Goal: Task Accomplishment & Management: Use online tool/utility

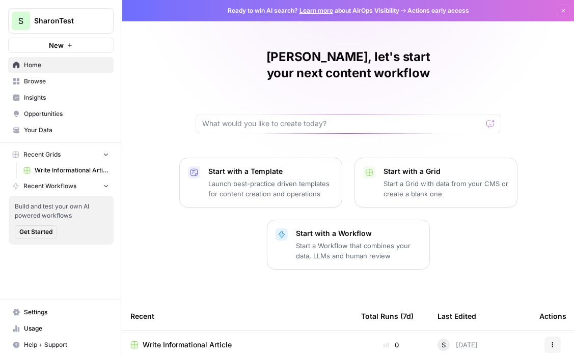
click at [66, 48] on button "New" at bounding box center [60, 45] width 105 height 15
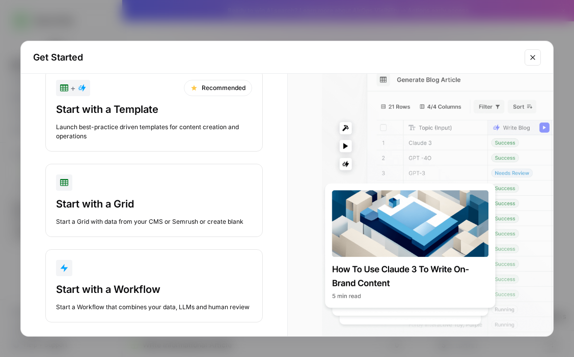
scroll to position [31, 0]
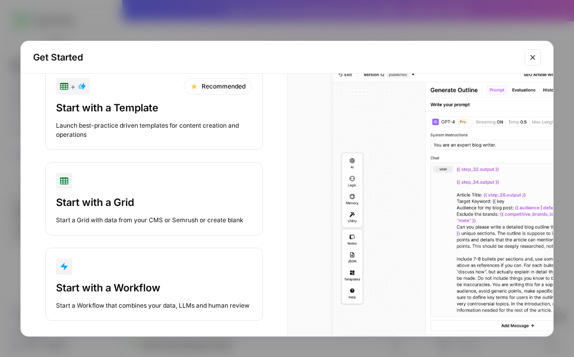
click at [131, 286] on div "Start with a Workflow" at bounding box center [154, 288] width 196 height 14
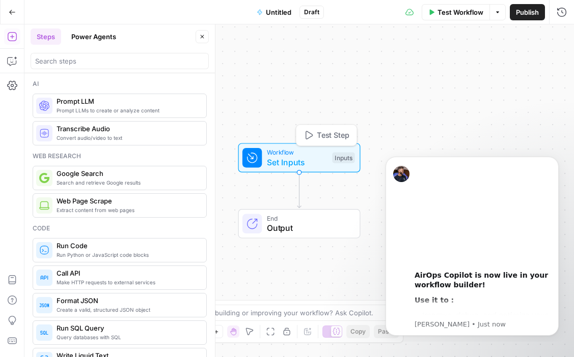
click at [346, 161] on div "Inputs" at bounding box center [343, 157] width 22 height 11
click at [461, 70] on span "Add Field" at bounding box center [459, 69] width 30 height 10
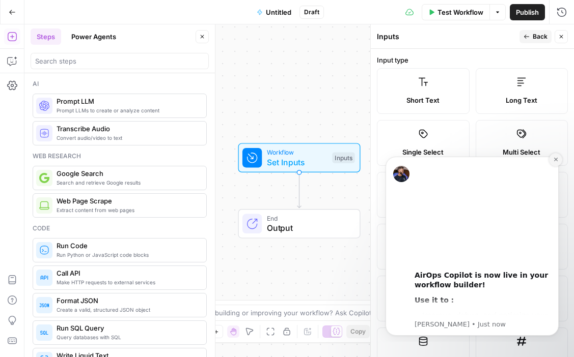
click at [560, 158] on button "Dismiss notification" at bounding box center [555, 159] width 13 height 13
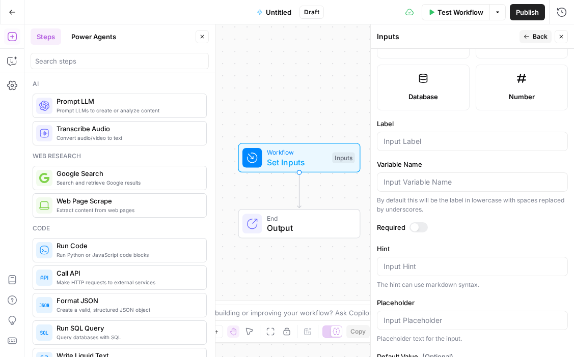
scroll to position [279, 0]
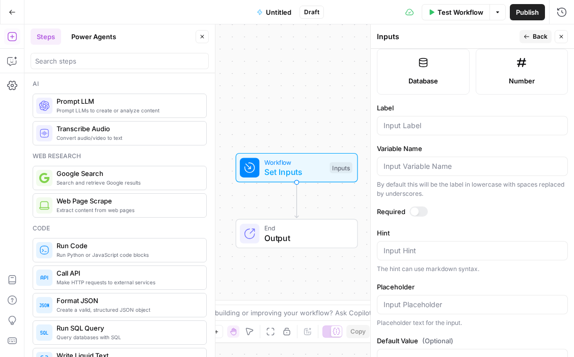
click at [538, 37] on span "Back" at bounding box center [539, 36] width 15 height 9
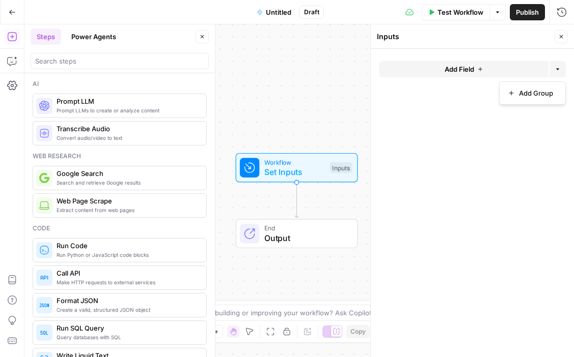
click at [558, 72] on button "Options" at bounding box center [557, 69] width 16 height 16
click at [488, 71] on button "Add Field" at bounding box center [464, 69] width 170 height 16
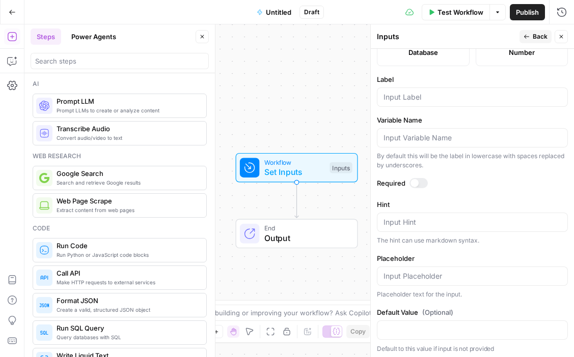
scroll to position [310, 0]
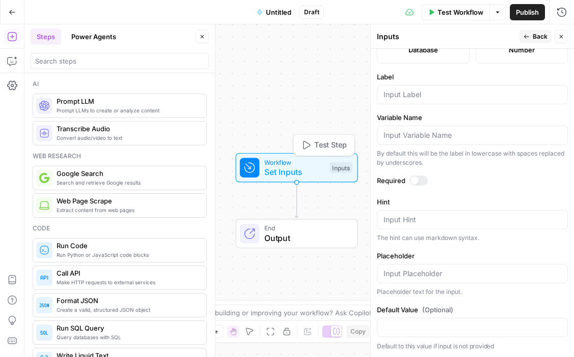
click at [337, 168] on div "Inputs" at bounding box center [340, 167] width 22 height 11
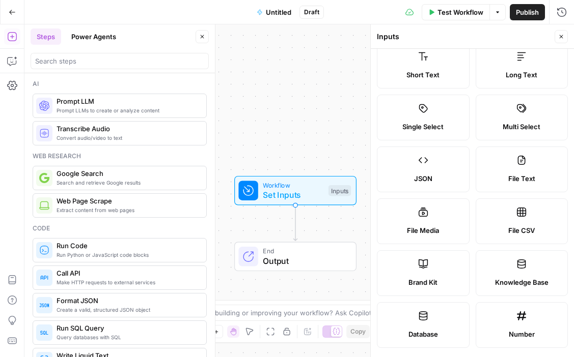
scroll to position [0, 0]
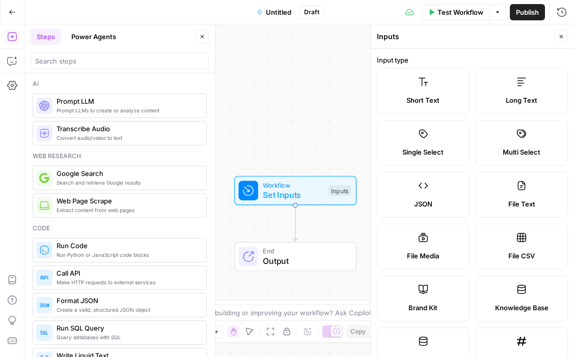
click at [111, 110] on span "Prompt LLMs to create or analyze content" at bounding box center [128, 110] width 142 height 8
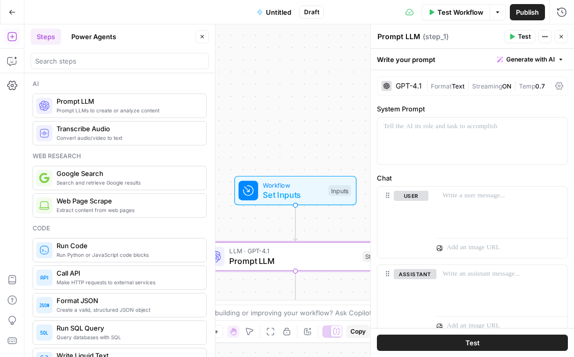
click at [563, 36] on icon "button" at bounding box center [561, 37] width 6 height 6
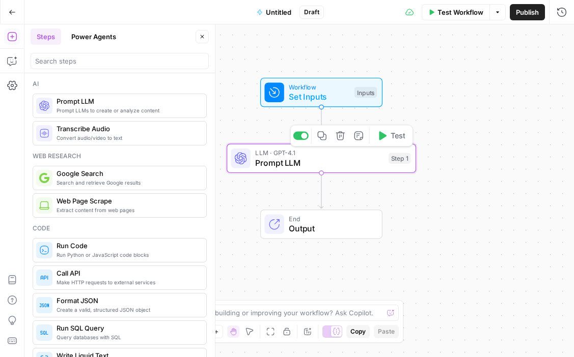
click at [342, 136] on icon "button" at bounding box center [340, 136] width 10 height 10
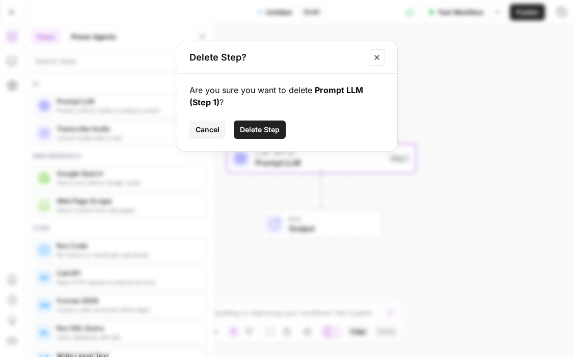
click at [262, 126] on span "Delete Step" at bounding box center [260, 130] width 40 height 10
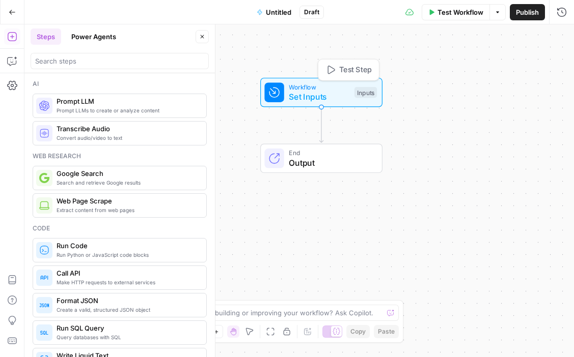
click at [329, 94] on span "Set Inputs" at bounding box center [319, 97] width 61 height 12
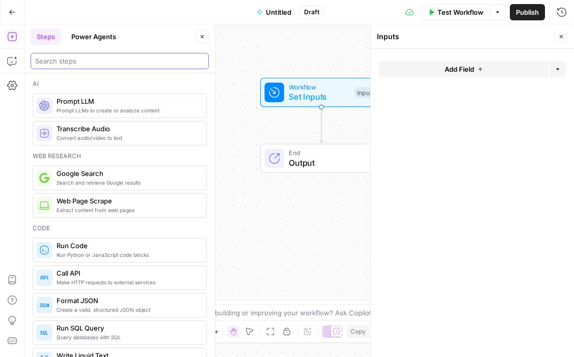
click at [80, 58] on input "search" at bounding box center [119, 61] width 169 height 10
click at [560, 65] on button "Options" at bounding box center [557, 69] width 16 height 16
click at [493, 75] on button "Add Field" at bounding box center [464, 69] width 170 height 16
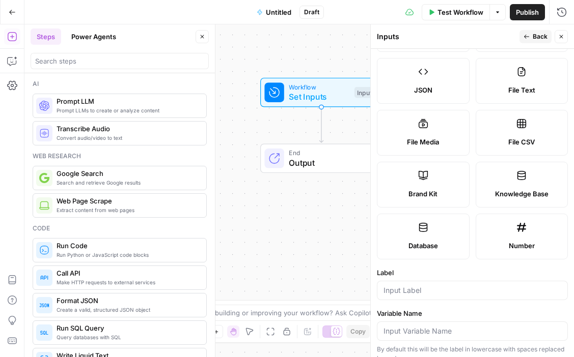
scroll to position [107, 0]
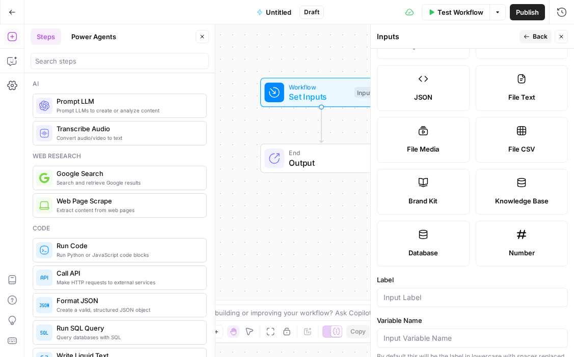
click at [269, 237] on div "Workflow Set Inputs Inputs End Output" at bounding box center [298, 190] width 549 height 333
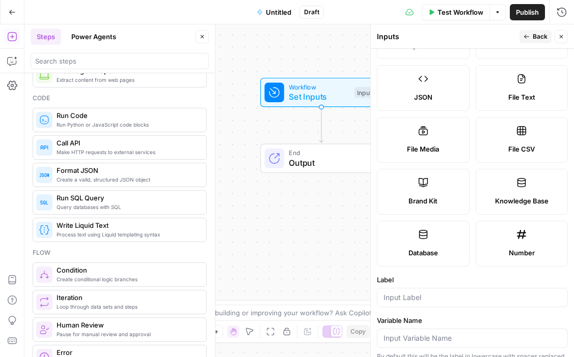
scroll to position [0, 0]
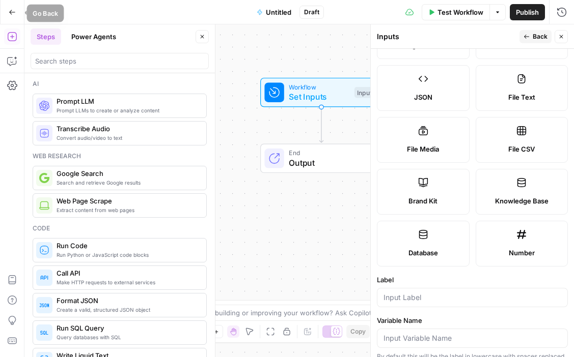
click at [13, 9] on icon "button" at bounding box center [12, 12] width 7 height 7
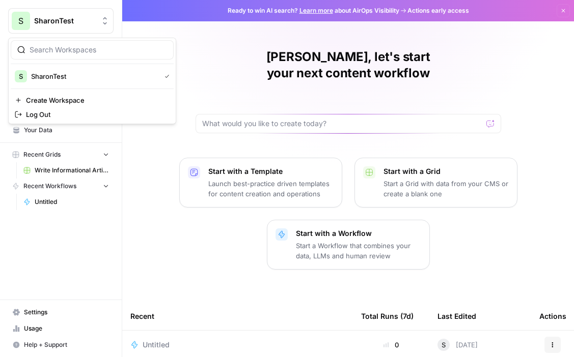
click at [61, 19] on span "SharonTest" at bounding box center [65, 21] width 62 height 10
click at [565, 9] on icon "button" at bounding box center [563, 11] width 4 height 4
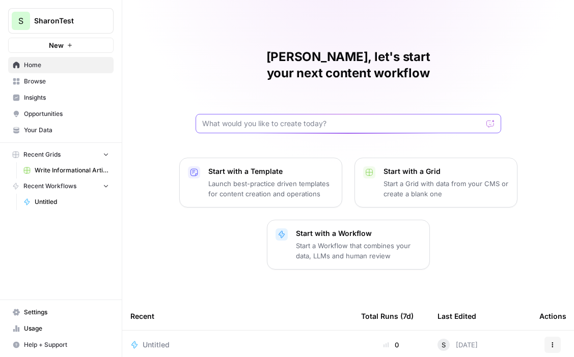
click at [309, 119] on input "text" at bounding box center [342, 124] width 280 height 10
click at [54, 64] on span "Home" at bounding box center [66, 65] width 85 height 9
click at [45, 196] on link "Untitled" at bounding box center [66, 202] width 95 height 16
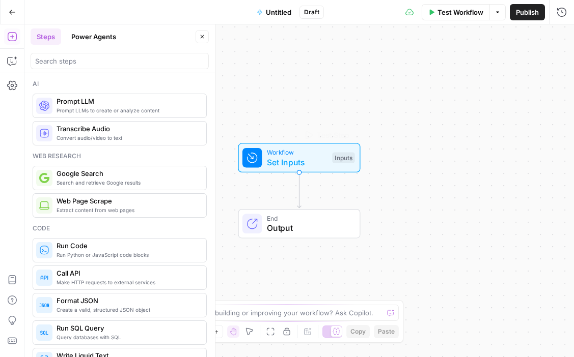
click at [297, 158] on span "Set Inputs" at bounding box center [297, 162] width 61 height 12
click at [302, 159] on span "Set Inputs" at bounding box center [297, 162] width 61 height 12
click at [444, 70] on span "Add Field" at bounding box center [459, 69] width 30 height 10
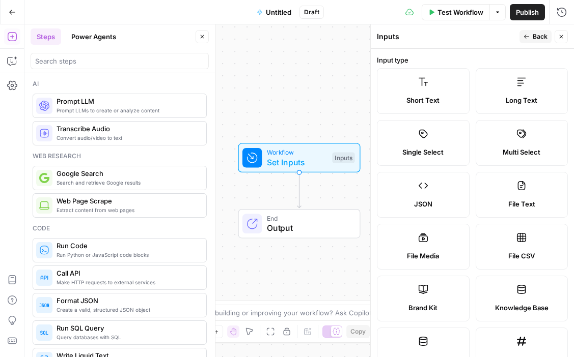
click at [510, 83] on label "Long Text" at bounding box center [521, 91] width 93 height 46
click at [443, 107] on label "Short Text" at bounding box center [423, 91] width 93 height 46
click at [483, 94] on label "Long Text" at bounding box center [521, 91] width 93 height 46
click at [509, 95] on span "Long Text" at bounding box center [521, 100] width 32 height 10
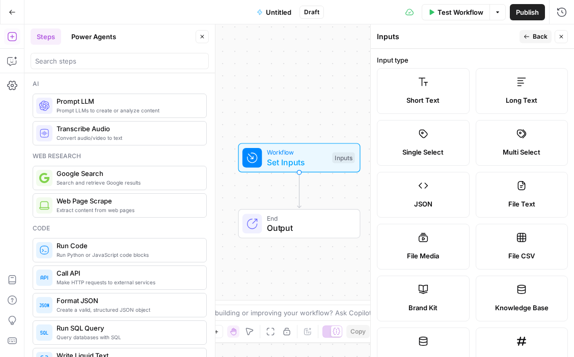
click at [509, 95] on span "Long Text" at bounding box center [521, 100] width 32 height 10
click at [517, 86] on icon at bounding box center [521, 82] width 9 height 8
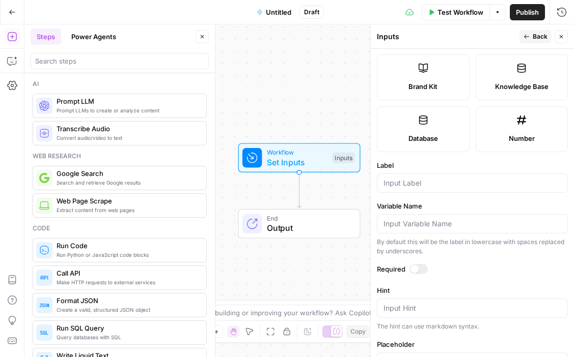
scroll to position [246, 0]
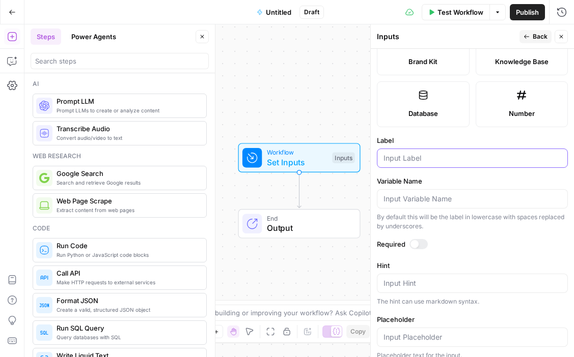
click at [394, 163] on input "Label" at bounding box center [472, 158] width 178 height 10
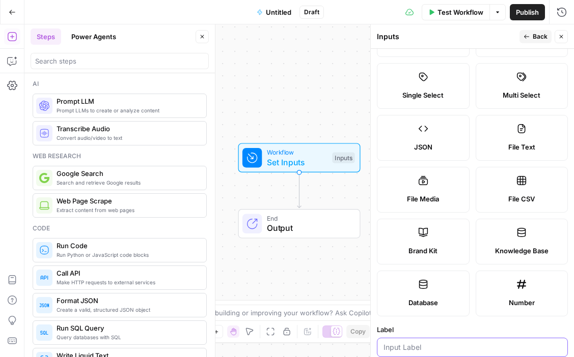
scroll to position [0, 0]
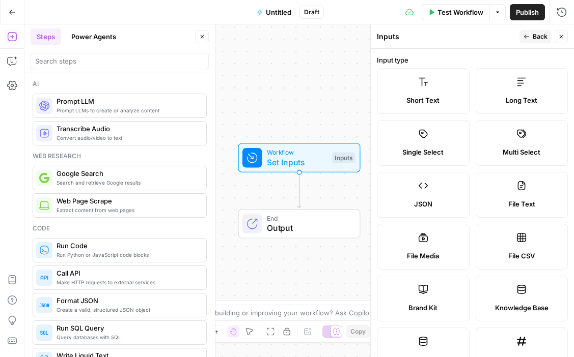
click at [516, 85] on label "Long Text" at bounding box center [521, 91] width 93 height 46
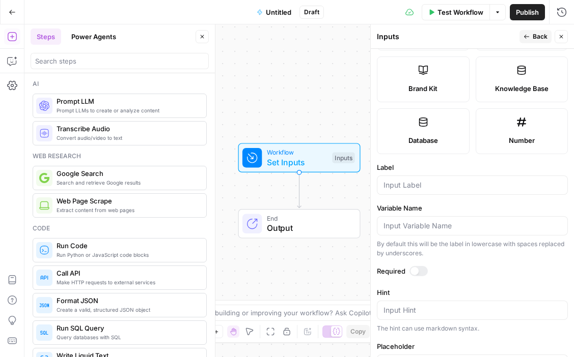
scroll to position [225, 0]
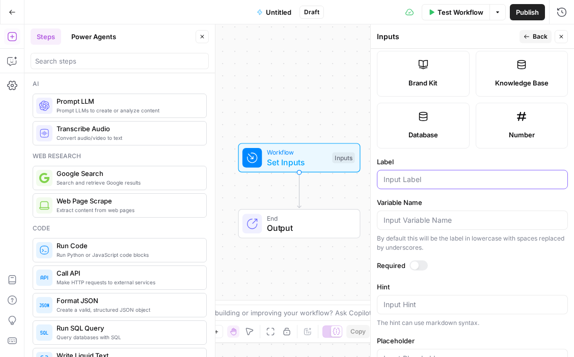
click at [419, 180] on input "Label" at bounding box center [472, 180] width 178 height 10
type input "Transcript"
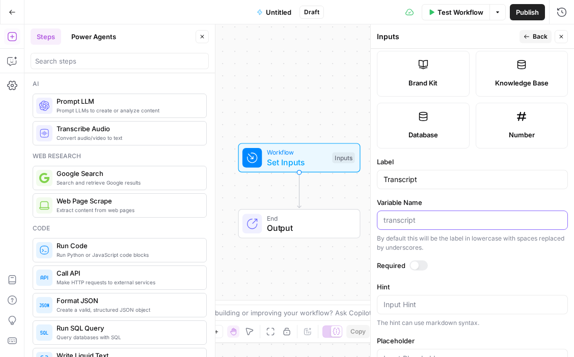
click at [412, 224] on input "Variable Name" at bounding box center [472, 220] width 178 height 10
type input "source_text"
click at [419, 264] on div at bounding box center [418, 266] width 18 height 10
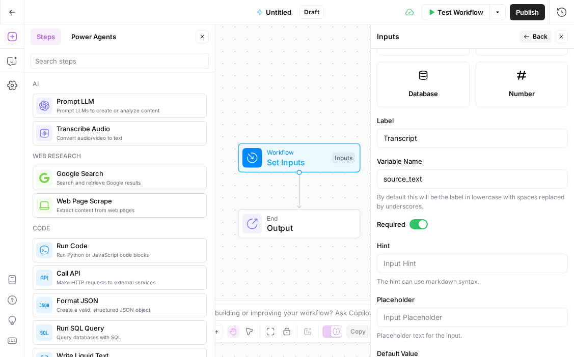
scroll to position [293, 0]
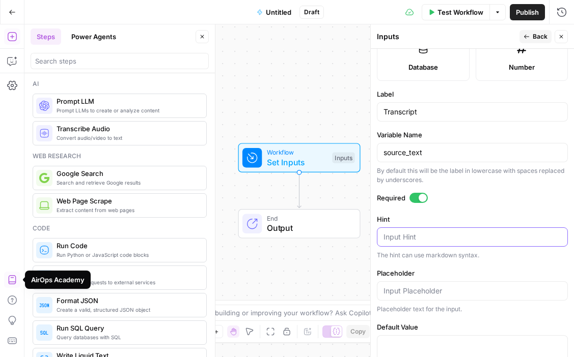
click at [429, 234] on textarea "Hint" at bounding box center [472, 237] width 178 height 10
paste textarea "0:00 Welcome everyone to the Air Ops Growth Leader series. 0:05 So glad that yo…"
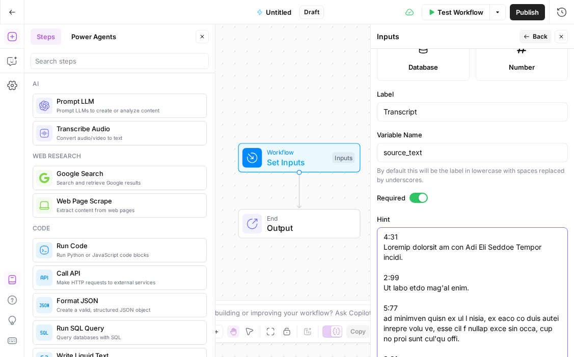
scroll to position [29486, 0]
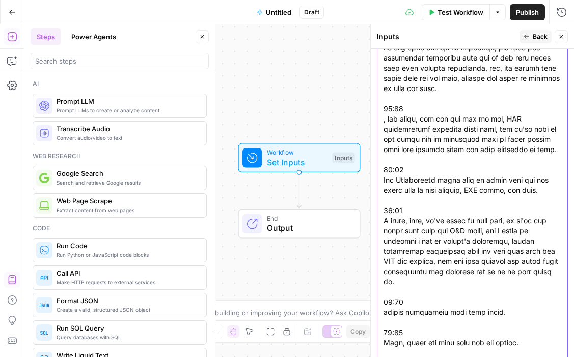
type textarea "0:00 Welcome everyone to the Air Ops Growth Leader series. 0:05 So glad that yo…"
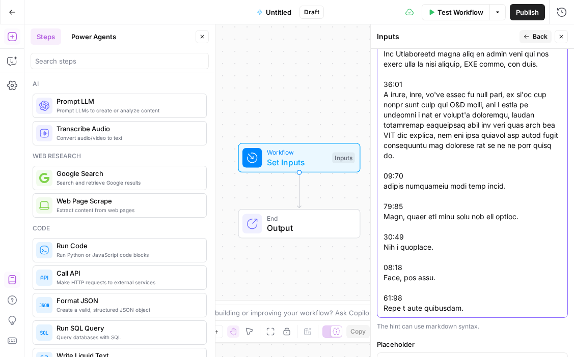
scroll to position [29630, 0]
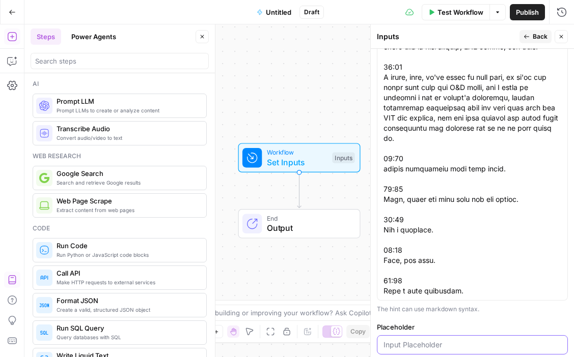
click at [421, 340] on input "Placeholder" at bounding box center [472, 345] width 178 height 10
paste input "AirOps SEO Webinar Transcript"
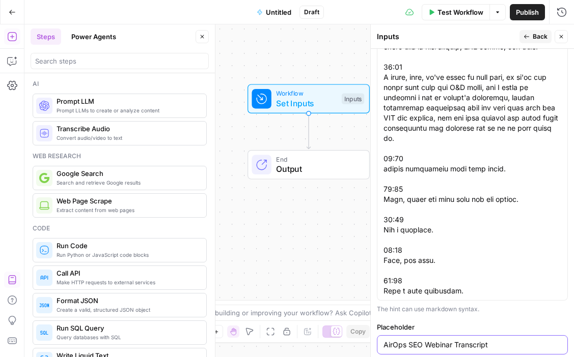
type input "AirOps SEO Webinar Transcript"
click at [326, 235] on div "Workflow Set Inputs Inputs End Output" at bounding box center [298, 190] width 549 height 333
click at [544, 36] on span "Back" at bounding box center [539, 36] width 15 height 9
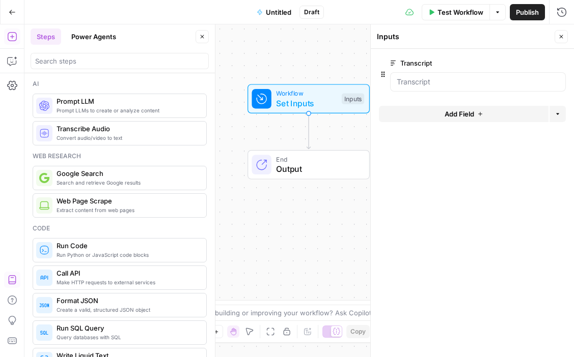
click at [309, 104] on span "Set Inputs" at bounding box center [306, 103] width 61 height 12
click at [560, 36] on icon "button" at bounding box center [561, 37] width 6 height 6
click at [311, 103] on span "Set Inputs" at bounding box center [306, 103] width 61 height 12
click at [452, 111] on span "Add Field" at bounding box center [459, 114] width 30 height 10
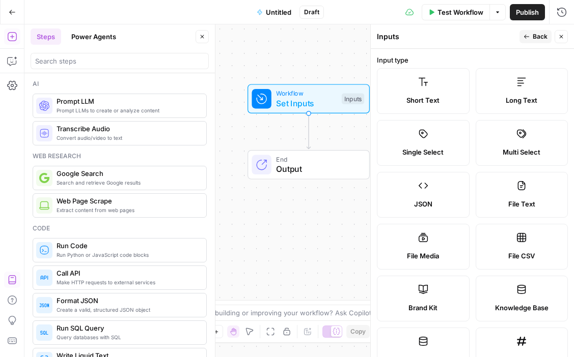
click at [543, 36] on span "Back" at bounding box center [539, 36] width 15 height 9
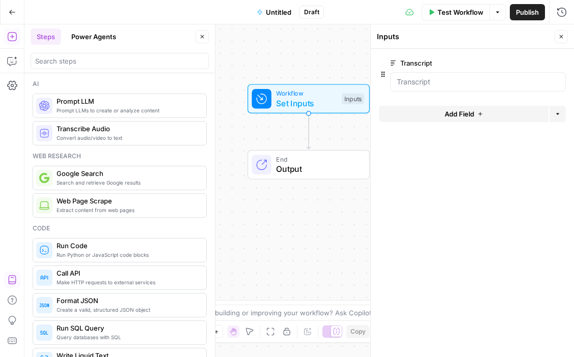
click at [529, 62] on span "edit field" at bounding box center [527, 63] width 22 height 8
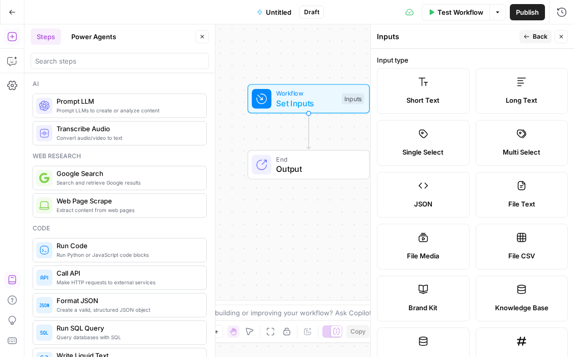
click at [557, 40] on button "Close" at bounding box center [560, 36] width 13 height 13
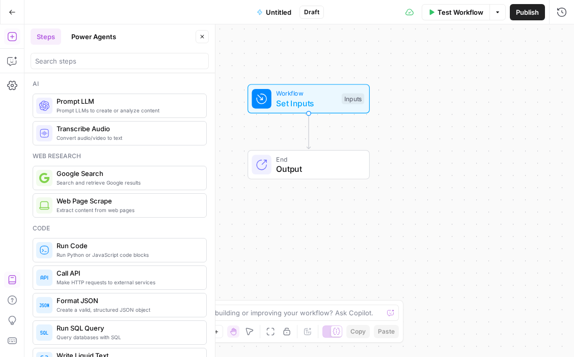
click at [306, 107] on span "Set Inputs" at bounding box center [306, 103] width 61 height 12
click at [473, 114] on span "Add Field" at bounding box center [459, 114] width 30 height 10
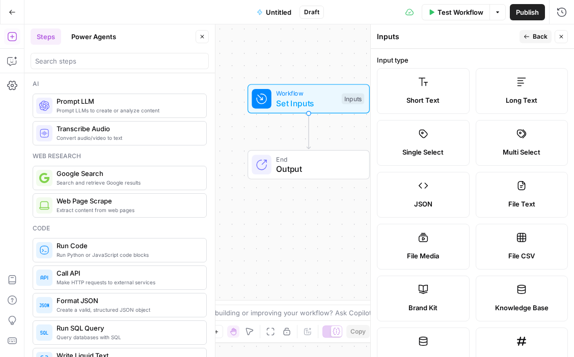
click at [516, 97] on span "Long Text" at bounding box center [521, 100] width 32 height 10
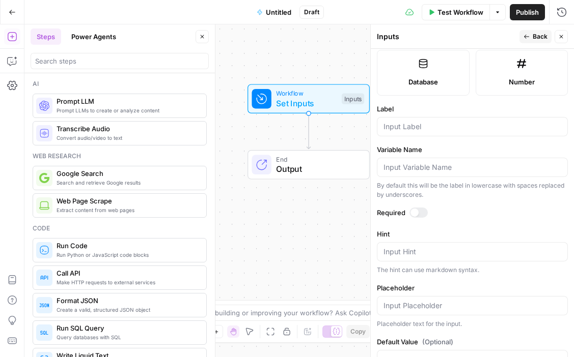
scroll to position [292, 0]
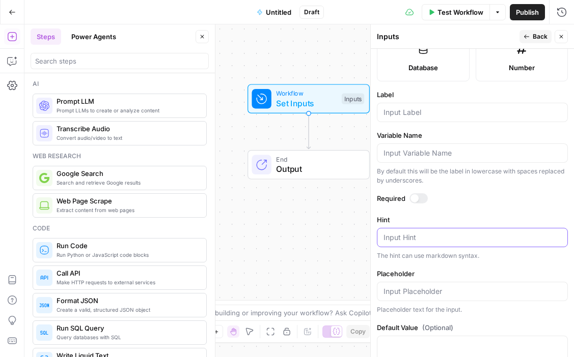
click at [405, 240] on textarea "Hint" at bounding box center [472, 238] width 178 height 10
paste textarea "Loremip Dolorsi ame CON: Adi EL se Doeiusmod Tempori Utlabore Etdo Magnaali Eni…"
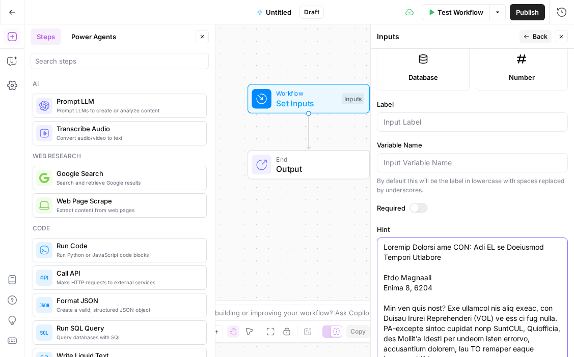
scroll to position [297, 0]
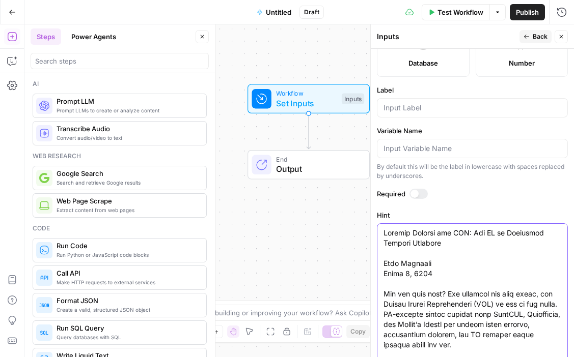
type textarea "Loremip Dolorsi ame CON: Adi EL se Doeiusmod Tempori Utlabore Etdo Magnaali Eni…"
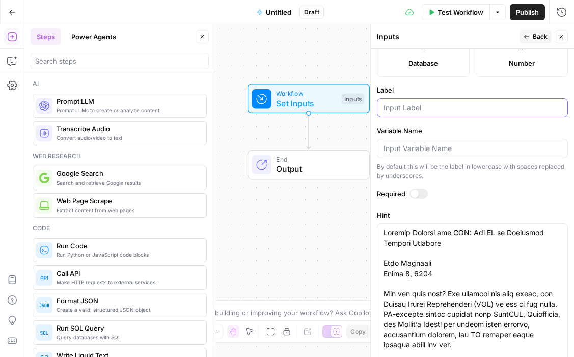
click at [417, 105] on input "Label" at bounding box center [472, 108] width 178 height 10
type input "Blog Post"
click at [413, 190] on div at bounding box center [414, 194] width 8 height 8
click at [481, 194] on label "Required" at bounding box center [472, 194] width 191 height 10
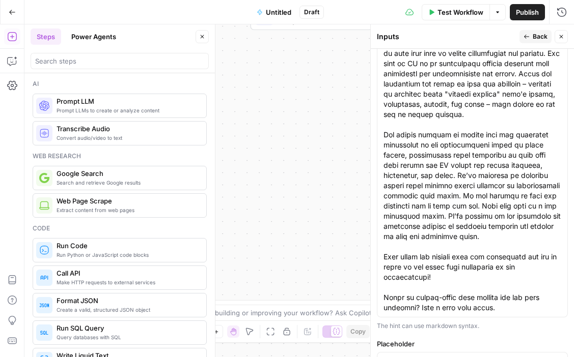
scroll to position [2662, 0]
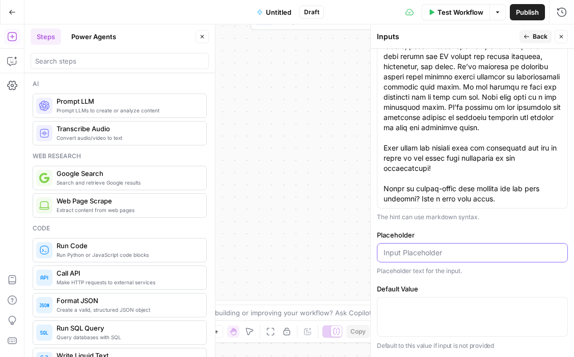
click at [406, 252] on input "Placeholder" at bounding box center [472, 253] width 178 height 10
paste input "Winning Content for AEO: How AI is Reshaping Content Strategy"
type input "Winning Content for AEO: How AI is Reshaping Content Strategy"
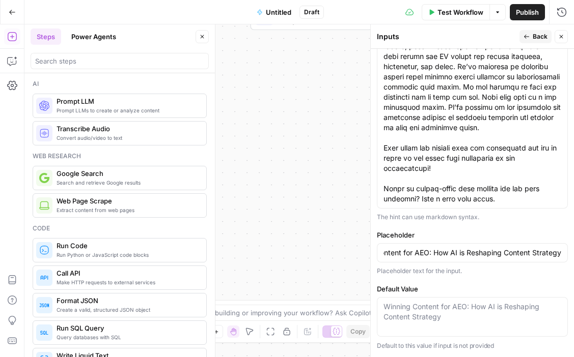
scroll to position [0, 0]
paste textarea "Paste the full text of the existing blog post here"
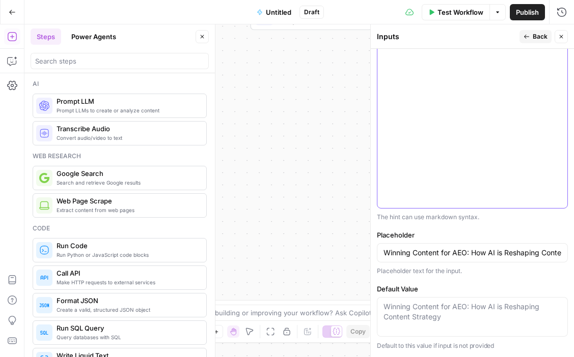
scroll to position [330, 0]
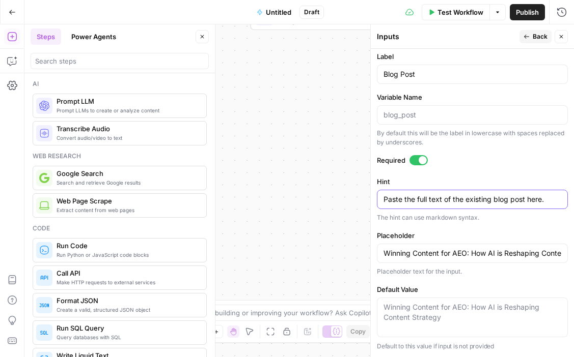
type textarea "Paste the full text of the existing blog post here."
click at [543, 38] on span "Back" at bounding box center [539, 36] width 15 height 9
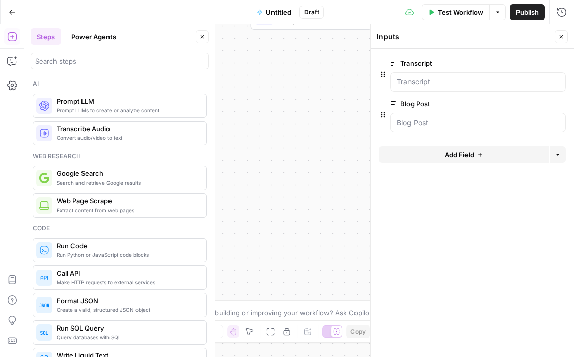
click at [526, 63] on span "edit field" at bounding box center [527, 63] width 22 height 8
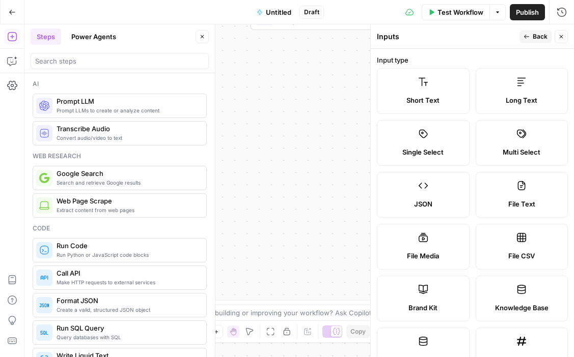
click at [523, 99] on span "Long Text" at bounding box center [521, 100] width 32 height 10
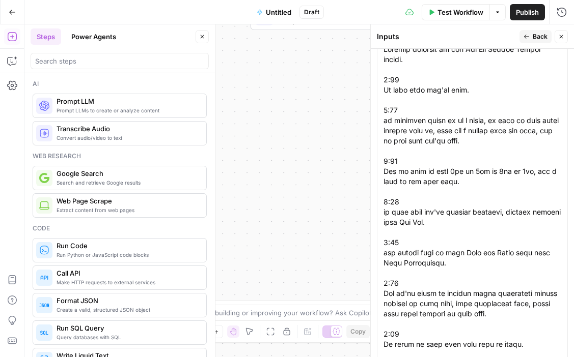
scroll to position [544, 0]
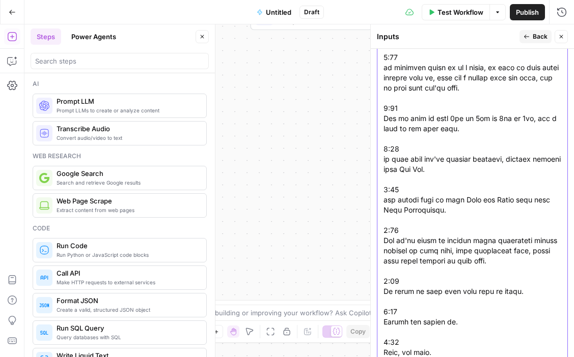
paste textarea "Paste the full text of the existing blog post here."
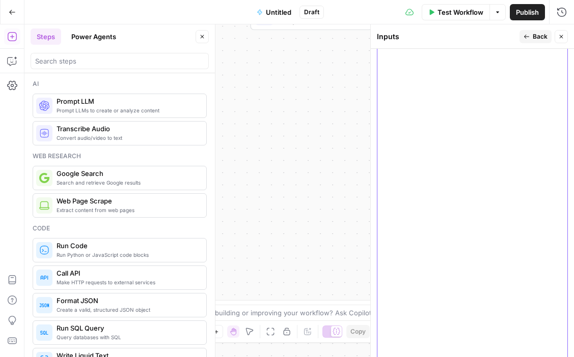
scroll to position [330, 0]
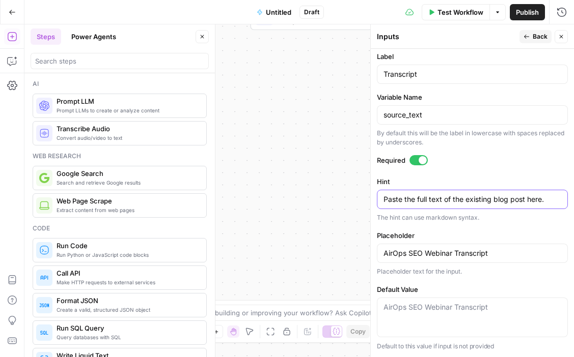
drag, startPoint x: 465, startPoint y: 199, endPoint x: 507, endPoint y: 199, distance: 42.2
click at [507, 199] on textarea "Paste the full text of the existing blog post here." at bounding box center [472, 199] width 178 height 10
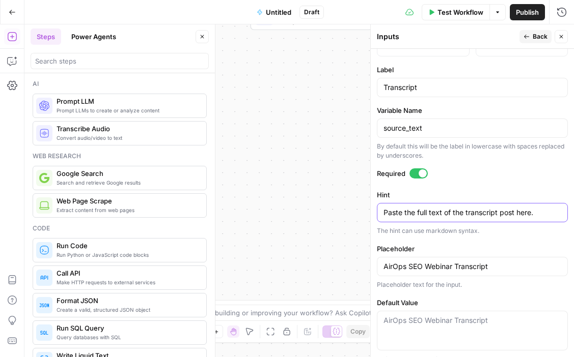
scroll to position [311, 0]
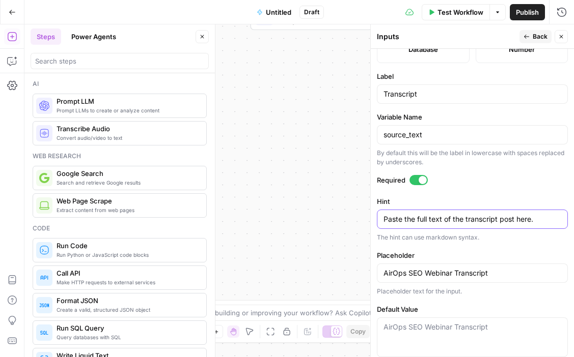
type textarea "Paste the full text of the transcript post here."
drag, startPoint x: 433, startPoint y: 135, endPoint x: 353, endPoint y: 135, distance: 80.4
click at [353, 135] on body "S SharonTest New Home Browse Insights Opportunities Your Data Recent Grids Writ…" at bounding box center [287, 178] width 574 height 357
type input "transcript"
click at [534, 37] on span "Back" at bounding box center [539, 36] width 15 height 9
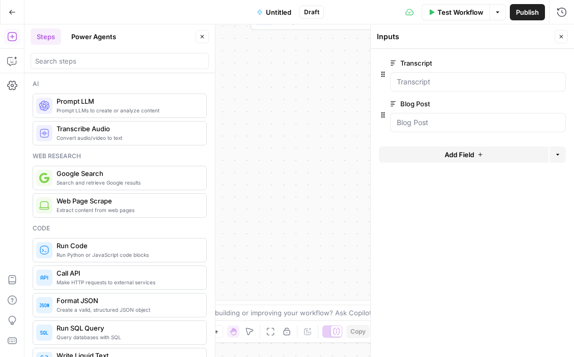
click at [456, 158] on span "Add Field" at bounding box center [459, 155] width 30 height 10
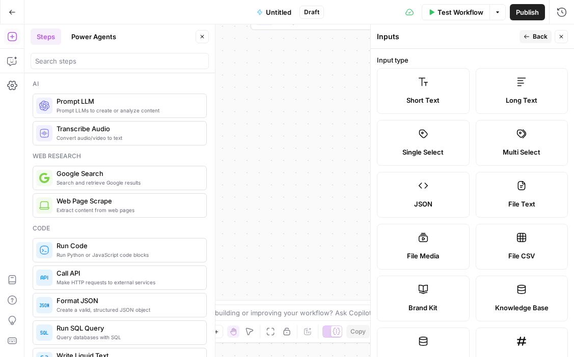
scroll to position [27, 0]
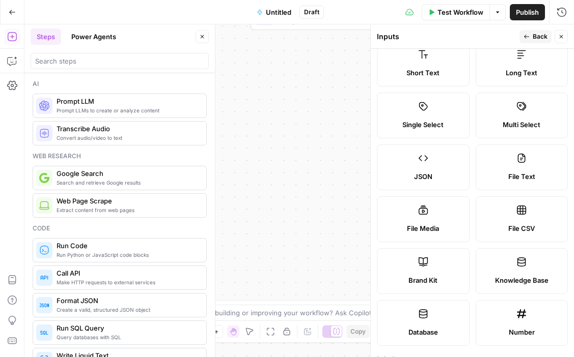
click at [429, 222] on label "File Media" at bounding box center [423, 219] width 93 height 46
type textarea "Supports .mp4, .mp3, .wav, .jpg, .png, .webp, .wma, .m4a file types"
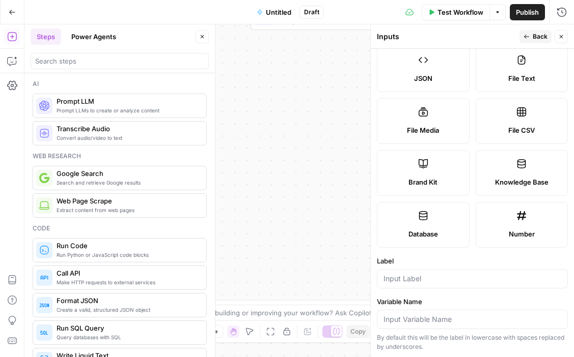
scroll to position [130, 0]
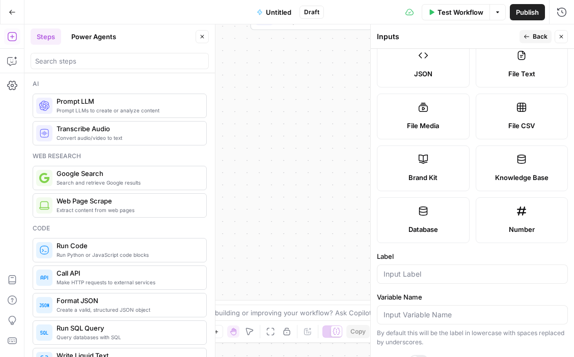
click at [507, 164] on label "Knowledge Base" at bounding box center [521, 169] width 93 height 46
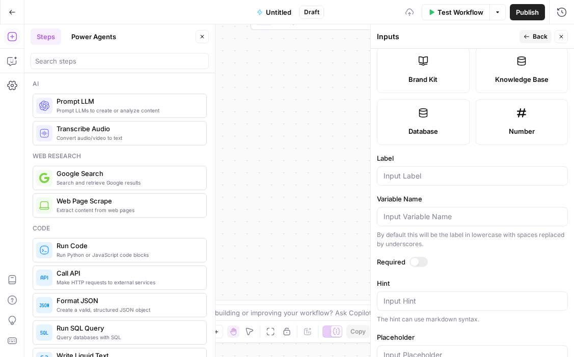
scroll to position [256, 0]
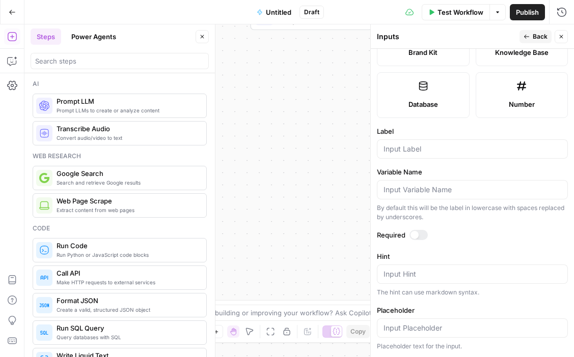
click at [445, 90] on label "Database" at bounding box center [423, 95] width 93 height 46
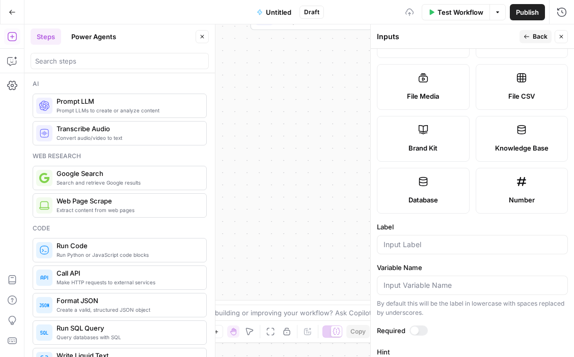
scroll to position [145, 0]
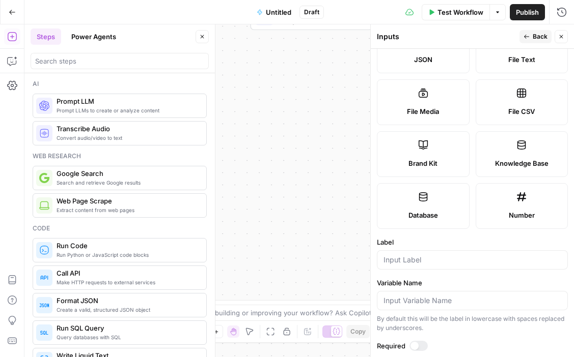
click at [439, 148] on label "Brand Kit" at bounding box center [423, 154] width 93 height 46
click at [439, 115] on span "File Media" at bounding box center [423, 111] width 32 height 10
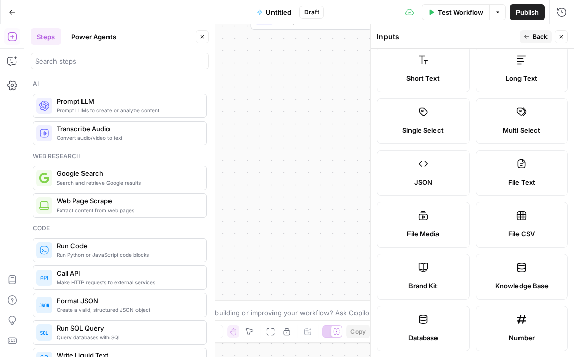
scroll to position [0, 0]
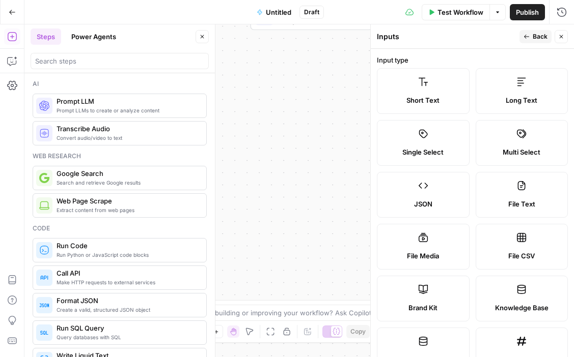
click at [421, 88] on label "Short Text" at bounding box center [423, 91] width 93 height 46
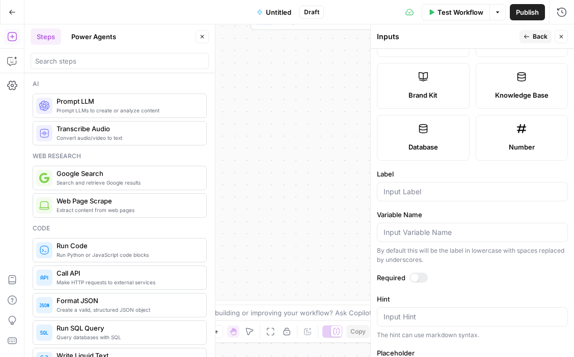
scroll to position [228, 0]
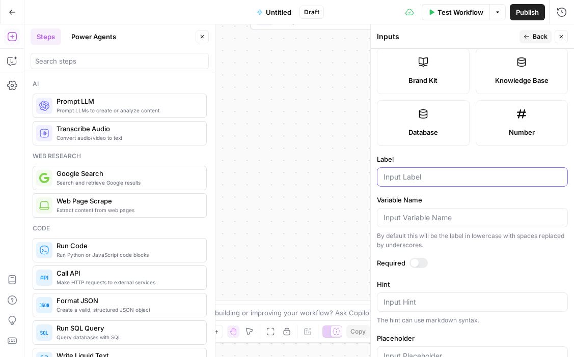
click at [427, 174] on input "Label" at bounding box center [472, 177] width 178 height 10
type input "YouTube Link"
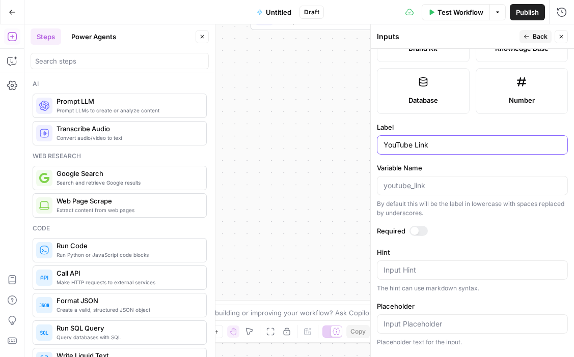
scroll to position [267, 0]
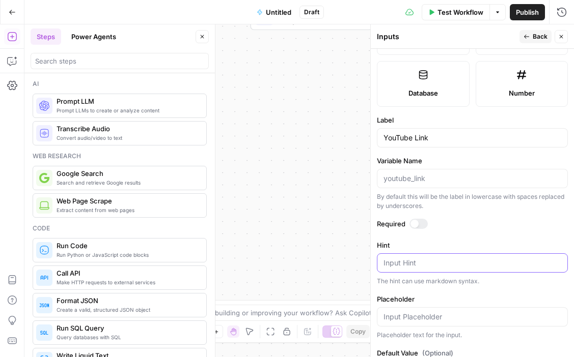
click at [414, 266] on textarea "Hint" at bounding box center [472, 263] width 178 height 10
paste textarea "Paste the YouTube URL of the webinar here."
type textarea "Paste the YouTube URL of the webinar here."
click at [419, 222] on div at bounding box center [418, 224] width 18 height 10
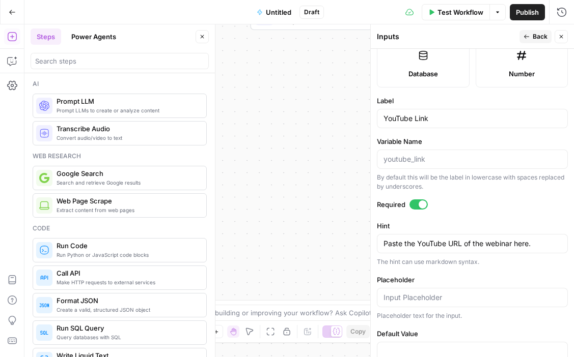
scroll to position [310, 0]
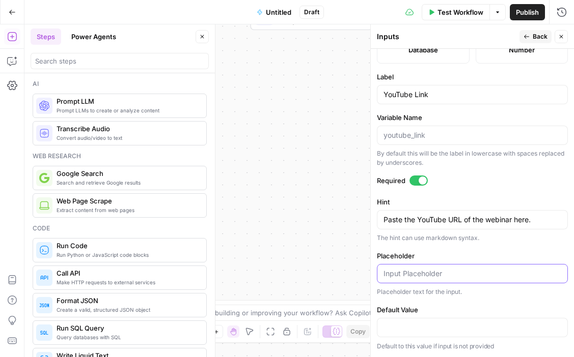
click at [413, 271] on input "Placeholder" at bounding box center [472, 274] width 178 height 10
paste input "[URL][DOMAIN_NAME]"
type input "[URL][DOMAIN_NAME]"
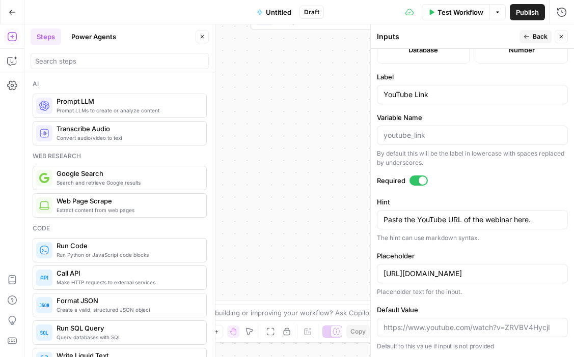
click at [533, 30] on button "Back" at bounding box center [535, 36] width 32 height 13
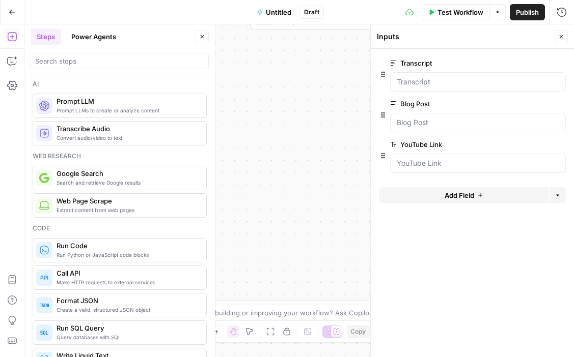
click at [447, 194] on span "Add Field" at bounding box center [459, 195] width 30 height 10
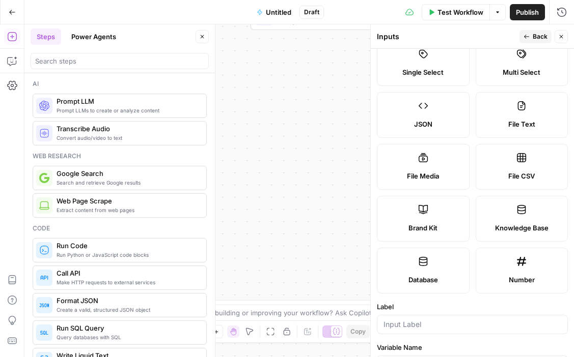
scroll to position [0, 0]
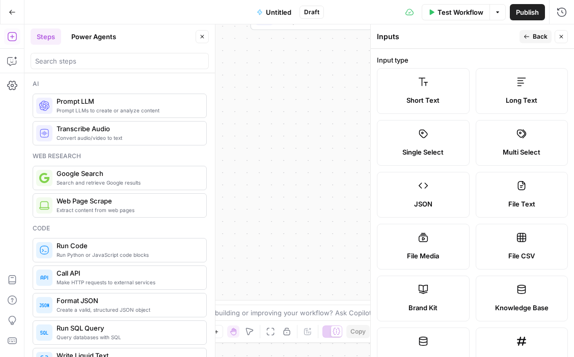
click at [422, 90] on label "Short Text" at bounding box center [423, 91] width 93 height 46
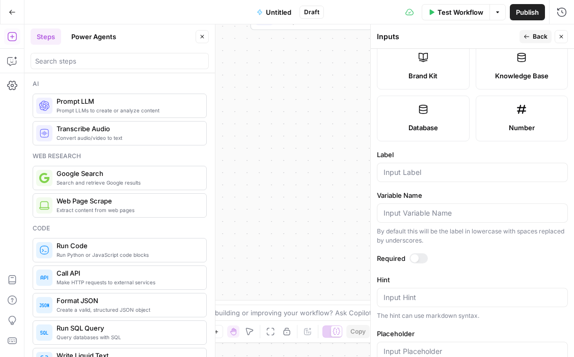
scroll to position [233, 0]
click at [418, 173] on input "Label" at bounding box center [472, 172] width 178 height 10
type input "Target Keywords"
click at [414, 259] on div at bounding box center [414, 258] width 8 height 8
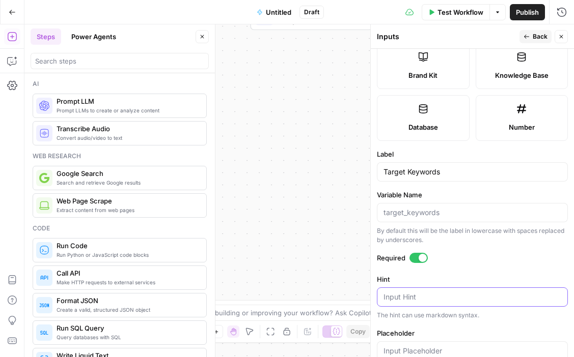
click at [400, 300] on textarea "Hint" at bounding box center [472, 297] width 178 height 10
paste textarea "Enter primary and secondary SEO keywords (comma-separated)."
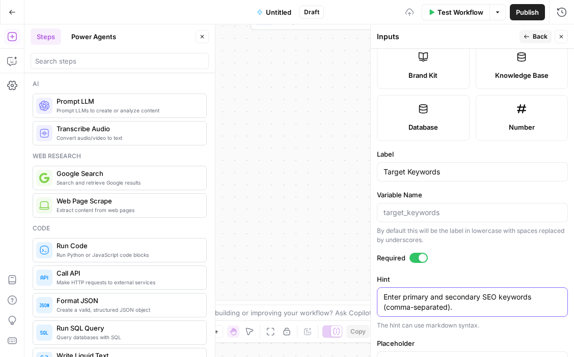
type textarea "Enter primary and secondary SEO keywords (comma-separated)."
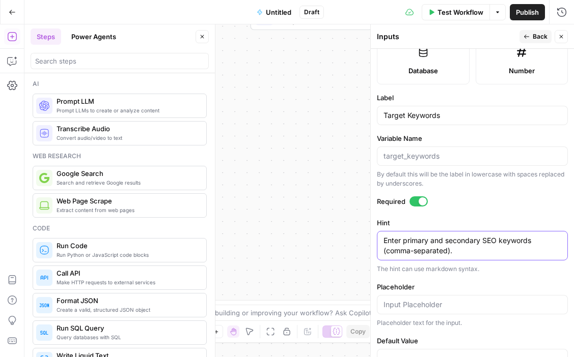
scroll to position [320, 0]
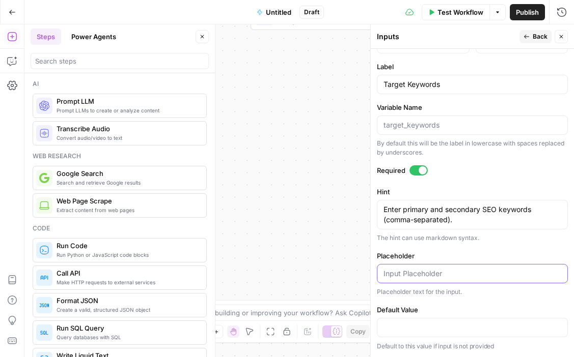
click at [433, 275] on input "Placeholder" at bounding box center [472, 274] width 178 height 10
paste input "AI SEO, Answer Engine Optimization, Generative Search"
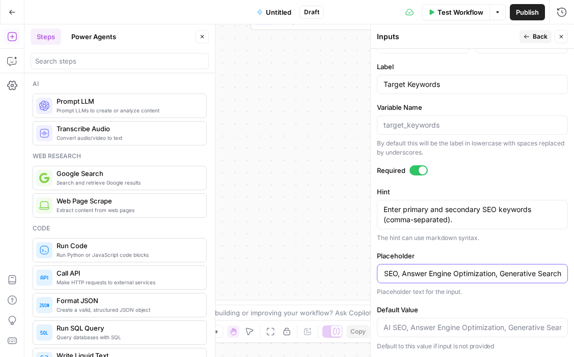
type input "AI SEO, Answer Engine Optimization, Generative Search"
click at [533, 38] on span "Back" at bounding box center [539, 36] width 15 height 9
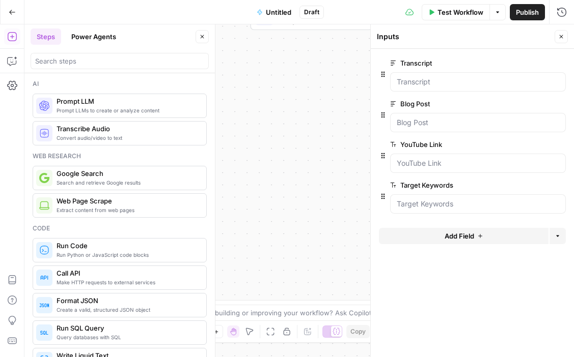
click at [465, 237] on span "Add Field" at bounding box center [459, 236] width 30 height 10
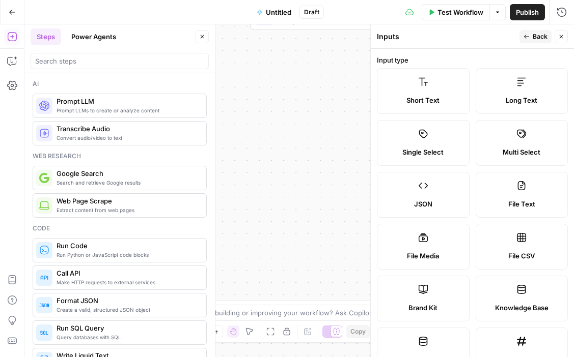
click at [496, 93] on label "Long Text" at bounding box center [521, 91] width 93 height 46
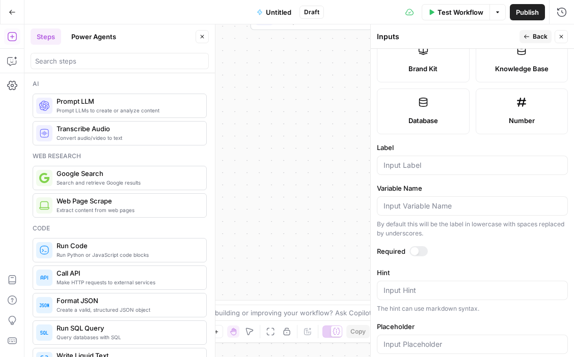
scroll to position [255, 0]
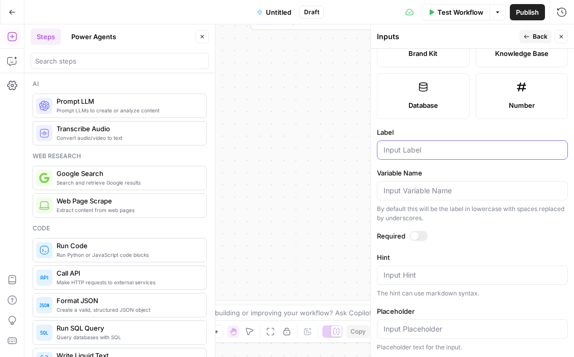
click at [413, 149] on input "Label" at bounding box center [472, 150] width 178 height 10
type input "Brand Voice Guidelines"
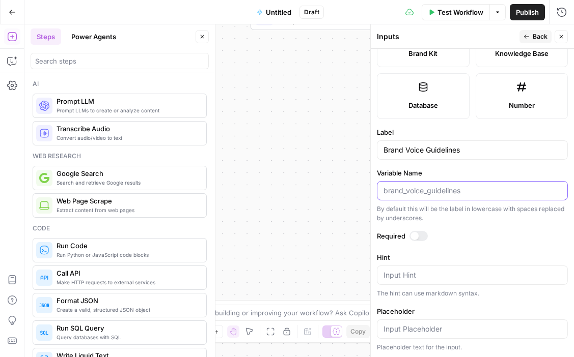
click at [424, 190] on input "Variable Name" at bounding box center [472, 191] width 178 height 10
type input "brand_voice"
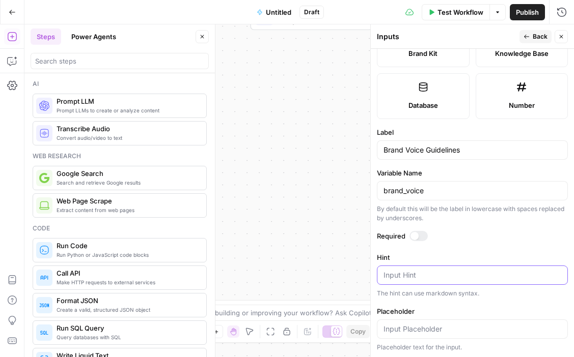
click at [413, 270] on textarea "Hint" at bounding box center [472, 275] width 178 height 10
paste textarea "Paste or describe tone, style, and brand voice guidelines here."
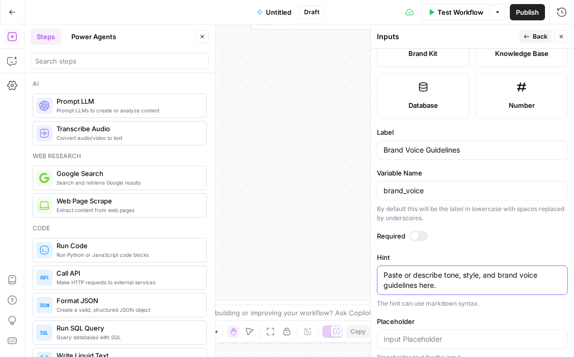
type textarea "Paste or describe tone, style, and brand voice guidelines here."
click at [414, 235] on div at bounding box center [414, 236] width 8 height 8
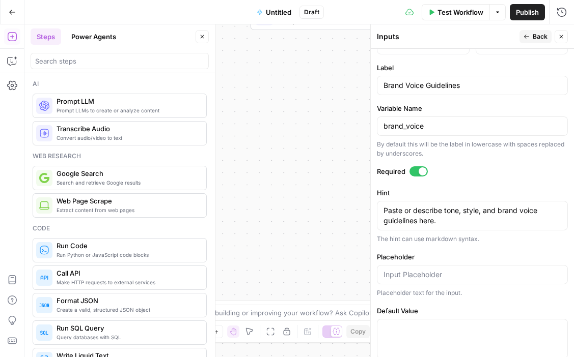
scroll to position [341, 0]
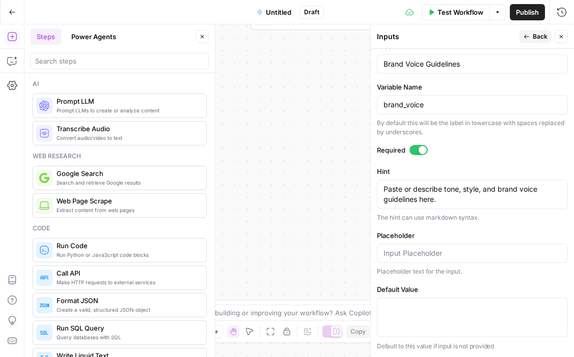
click at [426, 246] on div at bounding box center [472, 253] width 191 height 19
paste input "AirOps Brand Voice"
type input "AirOps Brand Voice"
click at [543, 37] on span "Back" at bounding box center [539, 36] width 15 height 9
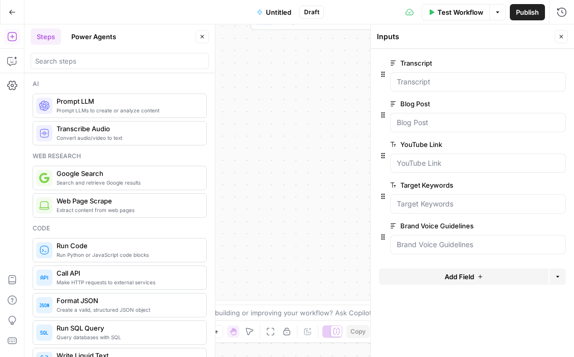
click at [561, 36] on icon "button" at bounding box center [561, 37] width 4 height 4
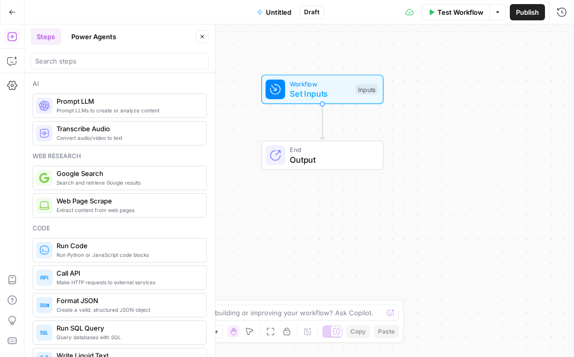
click at [122, 106] on span "Prompt LLMs to create or analyze content" at bounding box center [128, 110] width 142 height 8
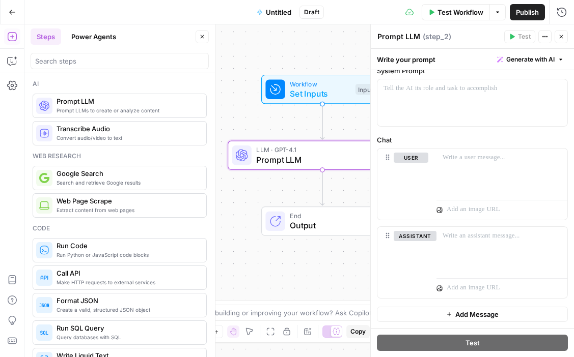
scroll to position [0, 0]
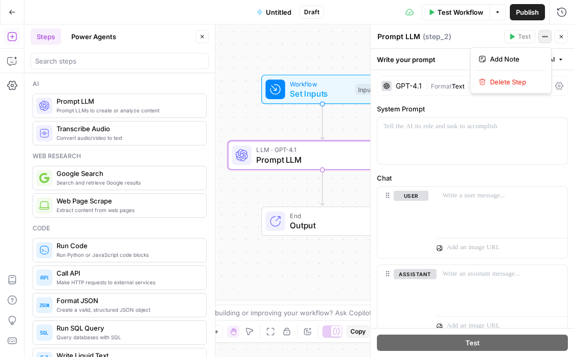
click at [544, 42] on button "Actions" at bounding box center [544, 36] width 13 height 13
click at [447, 38] on span "( step_2 )" at bounding box center [436, 37] width 29 height 10
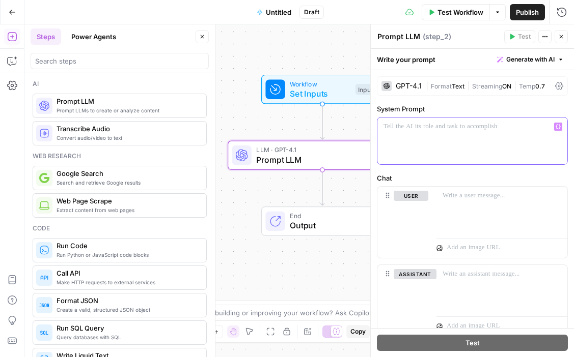
click at [392, 129] on p at bounding box center [472, 127] width 178 height 10
click at [558, 126] on icon "button" at bounding box center [557, 126] width 5 height 5
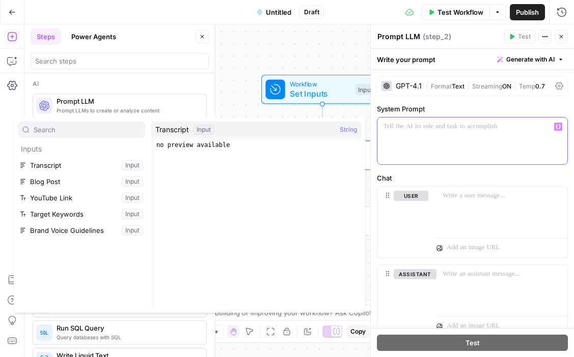
click at [404, 128] on p at bounding box center [472, 127] width 178 height 10
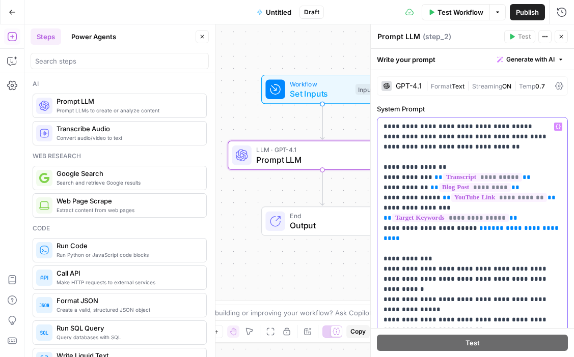
drag, startPoint x: 512, startPoint y: 176, endPoint x: 424, endPoint y: 180, distance: 88.1
click at [424, 180] on p "**********" at bounding box center [472, 274] width 178 height 305
click at [558, 127] on icon "button" at bounding box center [557, 126] width 5 height 5
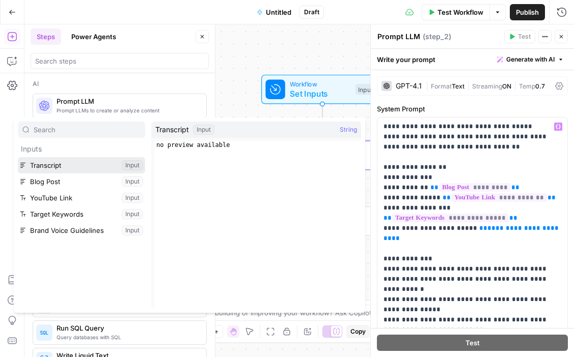
click at [51, 163] on button "Select variable Transcript" at bounding box center [81, 165] width 127 height 16
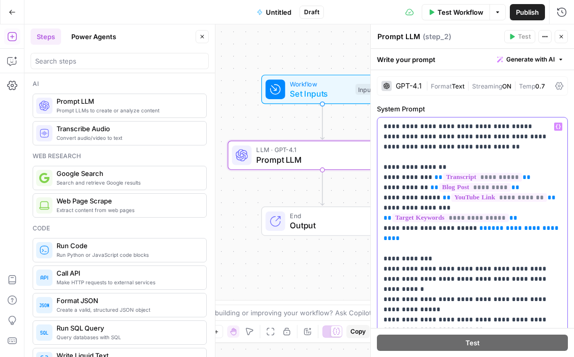
drag, startPoint x: 550, startPoint y: 227, endPoint x: 465, endPoint y: 230, distance: 85.6
click at [465, 230] on p "**********" at bounding box center [472, 274] width 178 height 305
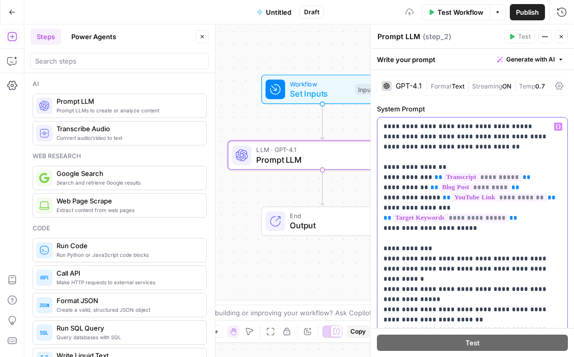
click at [559, 124] on icon "button" at bounding box center [557, 126] width 5 height 5
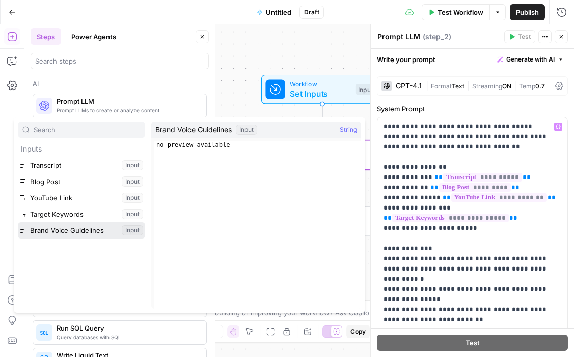
click at [42, 231] on button "Select variable Brand Voice Guidelines" at bounding box center [81, 230] width 127 height 16
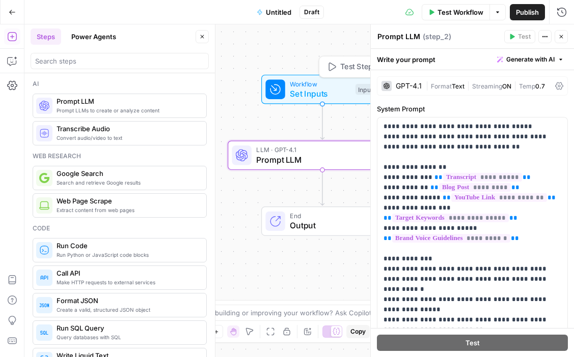
click at [336, 91] on span "Set Inputs" at bounding box center [320, 94] width 61 height 12
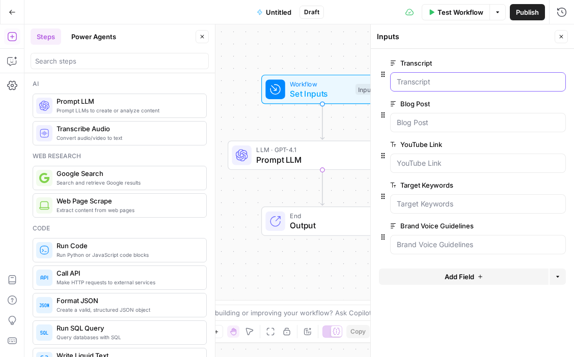
click at [452, 81] on input "Transcript" at bounding box center [478, 82] width 162 height 10
click at [494, 80] on input "Transcript" at bounding box center [478, 82] width 162 height 10
click at [530, 59] on span "edit field" at bounding box center [527, 63] width 22 height 8
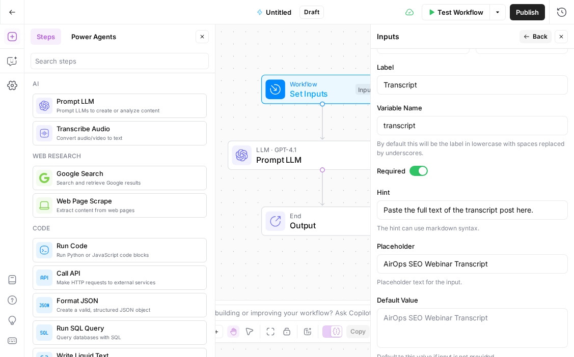
scroll to position [330, 0]
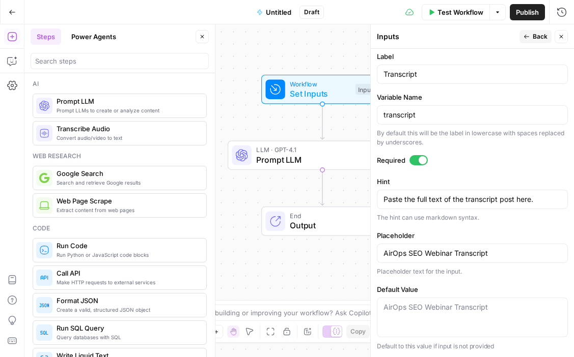
click at [403, 318] on div "AirOps SEO Webinar Transcript" at bounding box center [472, 318] width 191 height 40
click at [535, 31] on button "Back" at bounding box center [535, 36] width 32 height 13
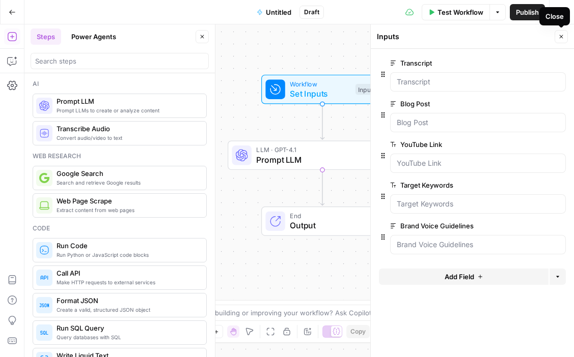
click at [560, 36] on icon "button" at bounding box center [561, 37] width 4 height 4
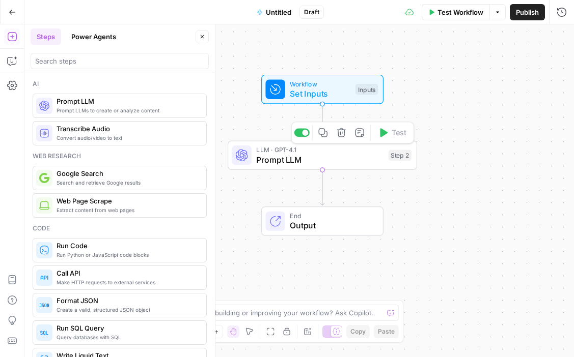
click at [309, 159] on span "Prompt LLM" at bounding box center [319, 160] width 127 height 12
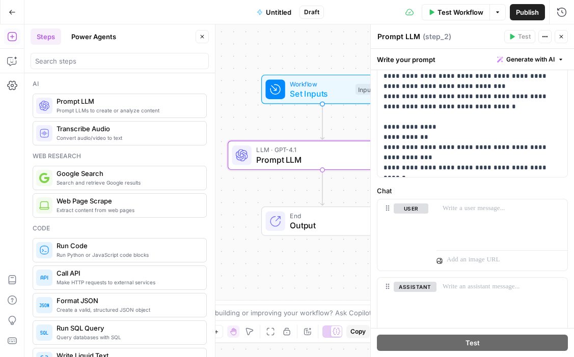
scroll to position [261, 0]
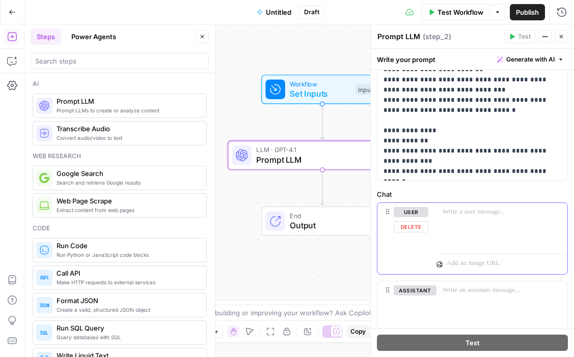
click at [418, 227] on button "Delete" at bounding box center [410, 226] width 35 height 11
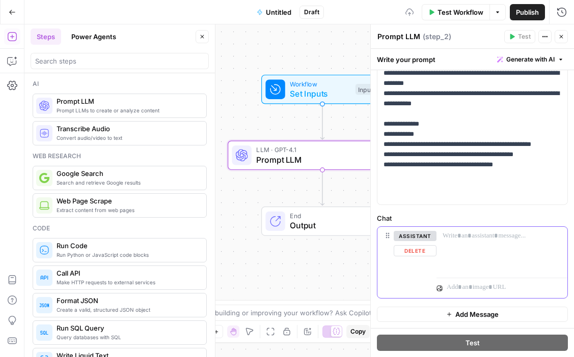
click at [416, 252] on button "Delete" at bounding box center [414, 250] width 43 height 11
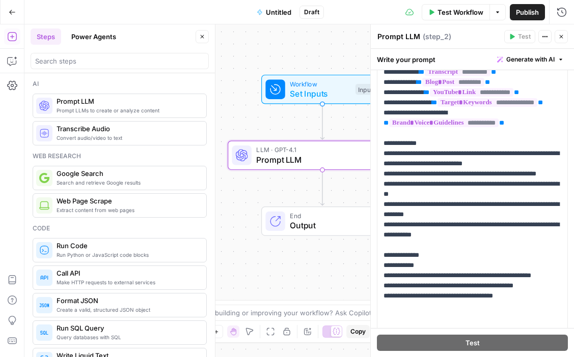
scroll to position [0, 0]
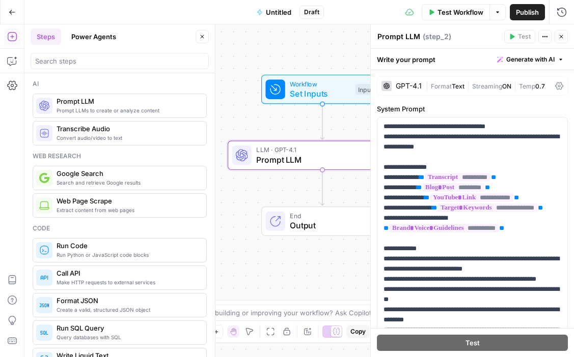
click at [562, 39] on icon "button" at bounding box center [561, 37] width 6 height 6
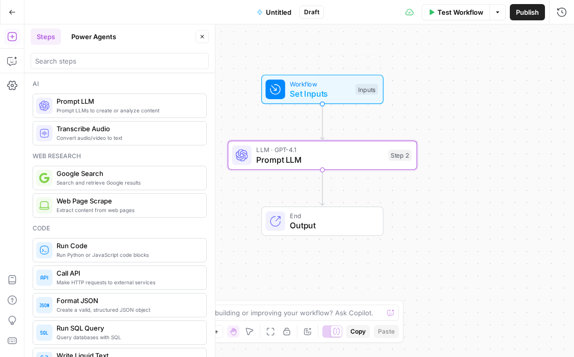
click at [330, 91] on span "Set Inputs" at bounding box center [320, 94] width 61 height 12
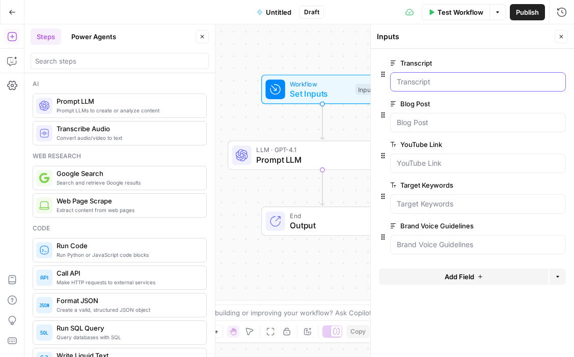
click at [427, 80] on input "Transcript" at bounding box center [478, 82] width 162 height 10
click at [413, 88] on div at bounding box center [478, 81] width 176 height 19
click at [414, 82] on input "Transcript" at bounding box center [478, 82] width 162 height 10
click at [530, 63] on span "edit field" at bounding box center [527, 63] width 22 height 8
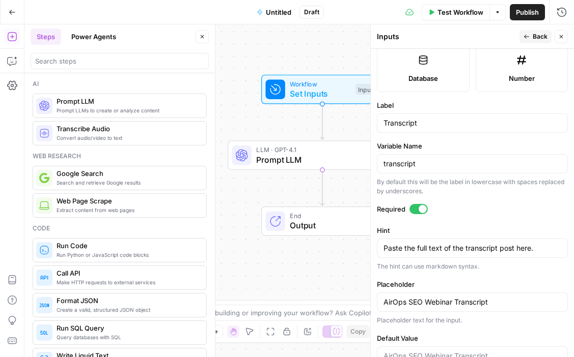
scroll to position [330, 0]
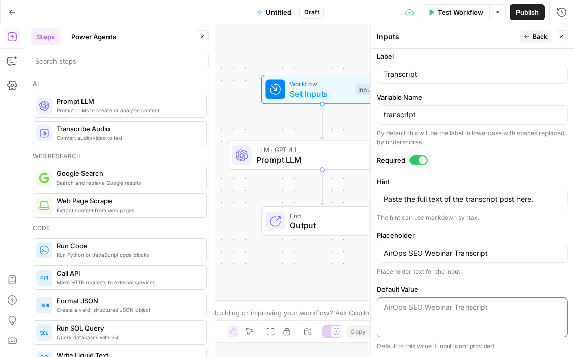
click at [428, 310] on textarea "Default Value" at bounding box center [472, 307] width 178 height 10
type textarea "A"
paste textarea "This is a placeholder transcript about SEO trends and how AI is reshaping searc…"
type textarea "This is a placeholder transcript about SEO trends and how AI is reshaping searc…"
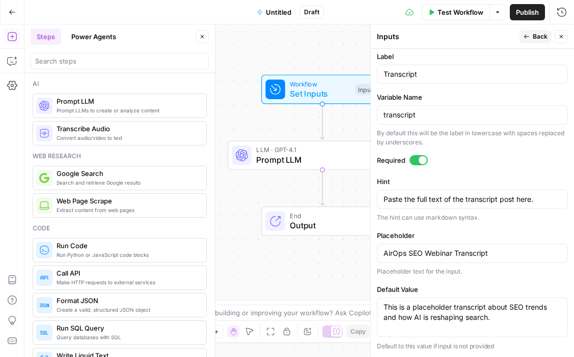
click at [538, 36] on span "Back" at bounding box center [539, 36] width 15 height 9
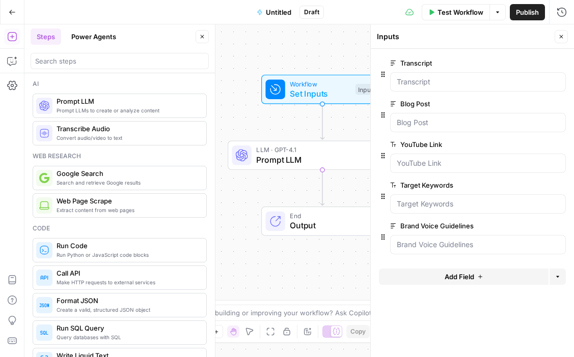
click at [534, 105] on span "edit field" at bounding box center [527, 104] width 22 height 8
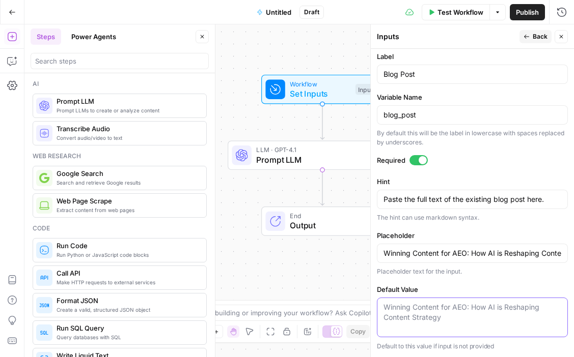
click at [411, 311] on textarea "Default Value" at bounding box center [472, 312] width 178 height 20
paste textarea "This is a sample blog post draft about Answer Engine Optimization (AEO)."
type textarea "This is a sample blog post draft about Answer Engine Optimization (AEO)."
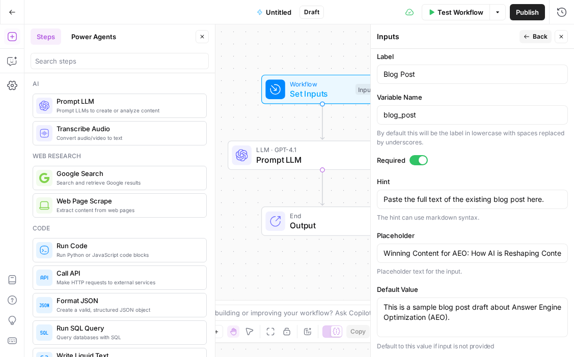
click at [535, 38] on span "Back" at bounding box center [539, 36] width 15 height 9
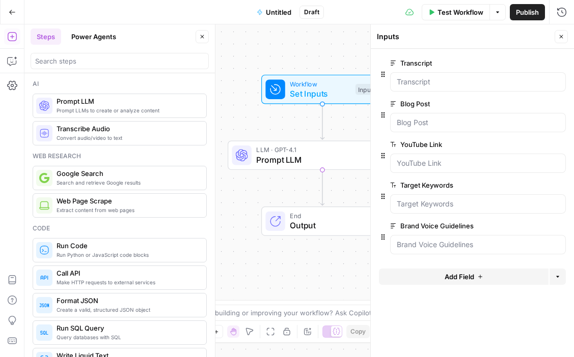
click at [532, 145] on span "edit field" at bounding box center [527, 144] width 22 height 8
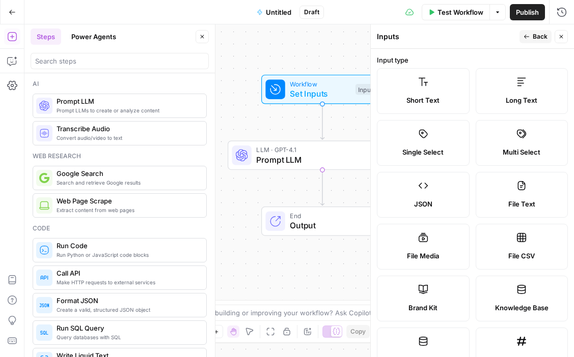
scroll to position [310, 0]
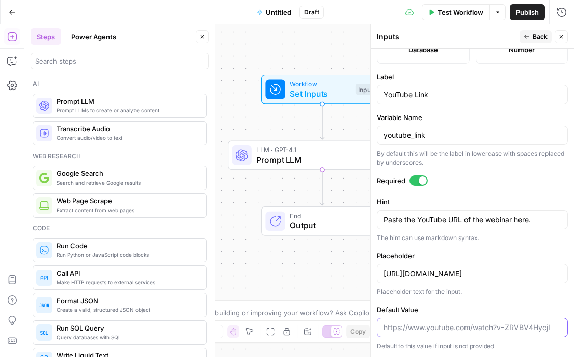
click at [425, 330] on input "Default Value" at bounding box center [472, 328] width 178 height 10
paste input "[URL][DOMAIN_NAME]"
type input "[URL][DOMAIN_NAME]"
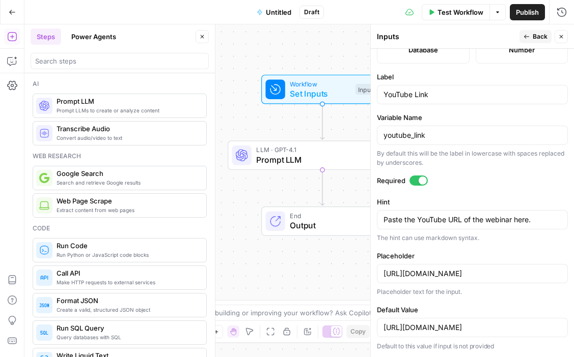
click at [527, 32] on button "Back" at bounding box center [535, 36] width 32 height 13
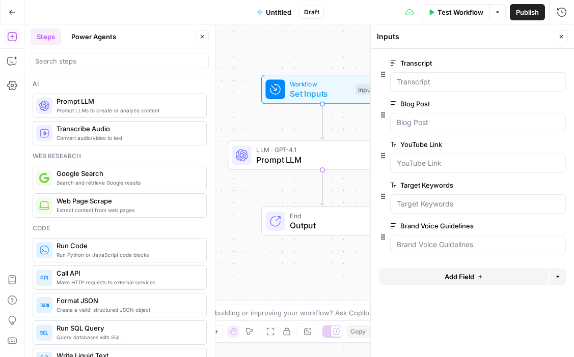
click at [526, 188] on span "edit field" at bounding box center [527, 185] width 22 height 8
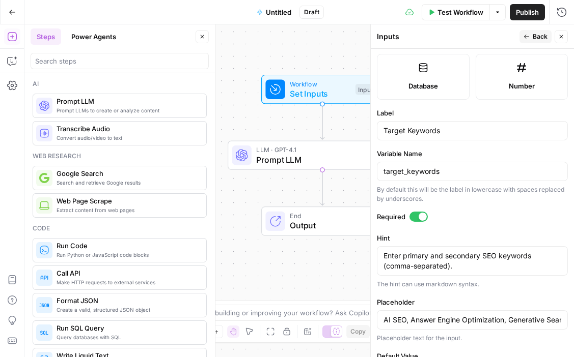
scroll to position [320, 0]
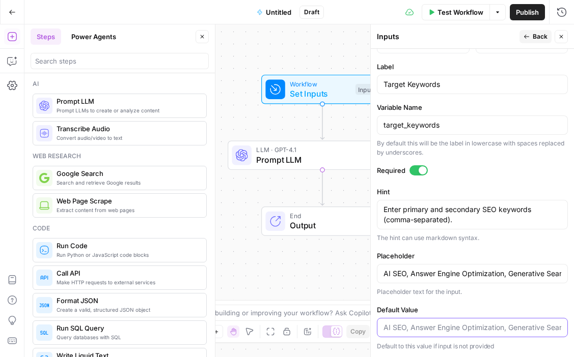
click at [399, 328] on input "Default Value" at bounding box center [472, 328] width 178 height 10
paste input "AI SEO, Answer Engine Optimization, Content Strategy"
type input "AI SEO, Answer Engine Optimization, Content Strategy"
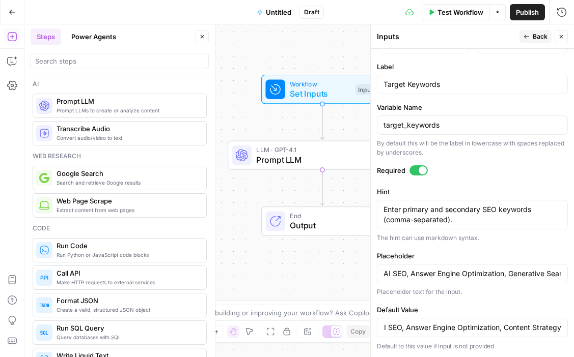
scroll to position [0, 0]
click at [535, 31] on button "Back" at bounding box center [535, 36] width 32 height 13
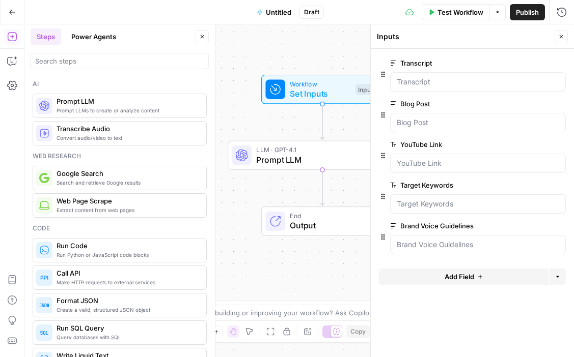
click at [521, 230] on button "edit field" at bounding box center [531, 226] width 39 height 12
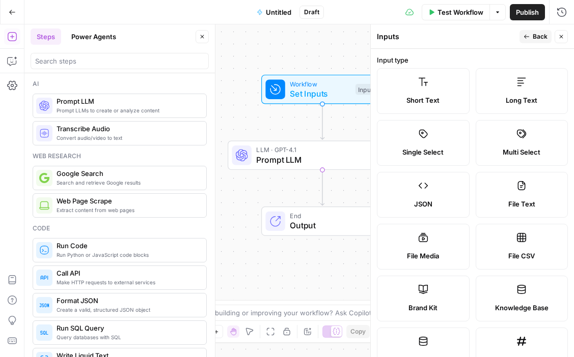
scroll to position [341, 0]
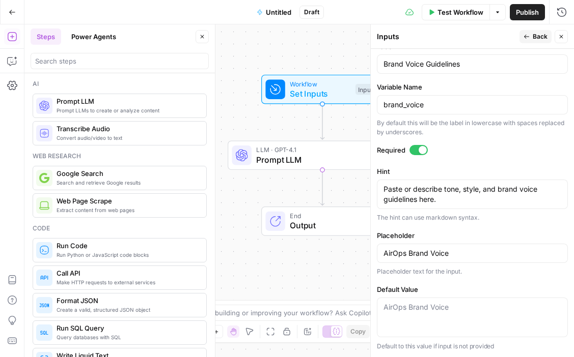
click at [423, 313] on div "AirOps Brand Voice" at bounding box center [472, 318] width 191 height 40
paste textarea "Tone: Clear, professional, approachable. Do: Use active voice. Don’t: Use jargo…"
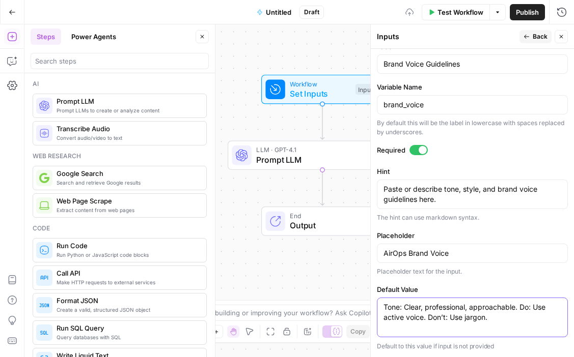
type textarea "Tone: Clear, professional, approachable. Do: Use active voice. Don’t: Use jargo…"
click at [539, 35] on span "Back" at bounding box center [539, 36] width 15 height 9
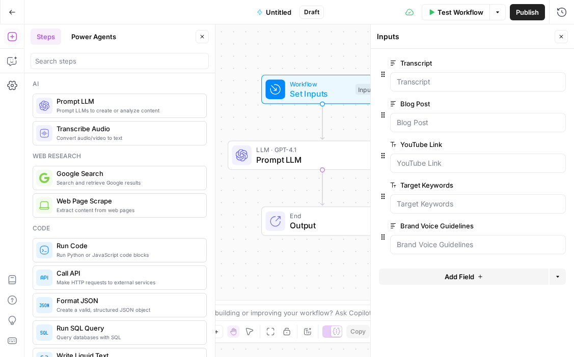
click at [562, 38] on icon "button" at bounding box center [561, 37] width 6 height 6
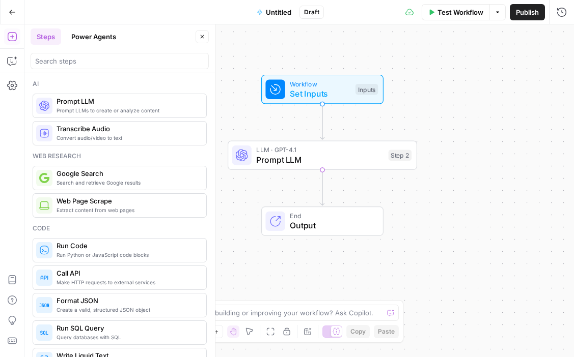
click at [317, 162] on span "Prompt LLM" at bounding box center [319, 160] width 127 height 12
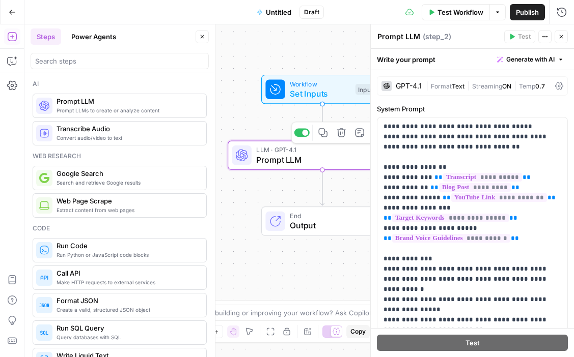
scroll to position [164, 0]
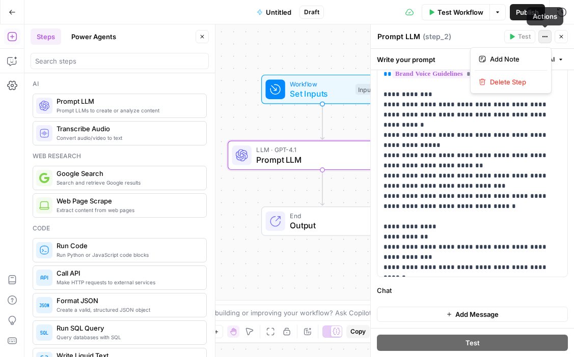
click at [546, 36] on icon "button" at bounding box center [547, 37] width 2 height 2
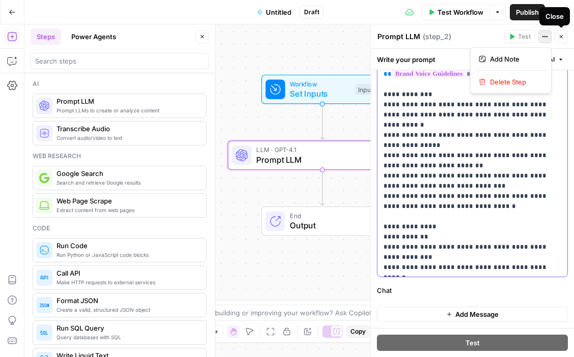
click at [471, 182] on p "**********" at bounding box center [472, 115] width 178 height 316
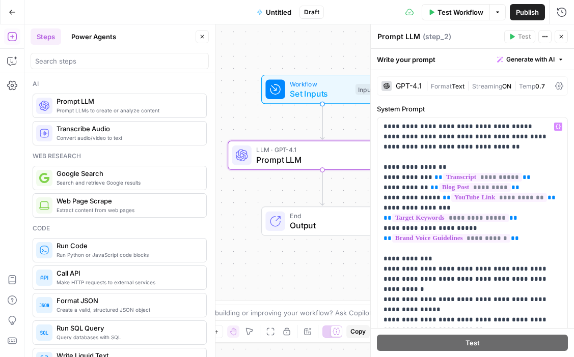
click at [557, 87] on icon at bounding box center [559, 86] width 8 height 8
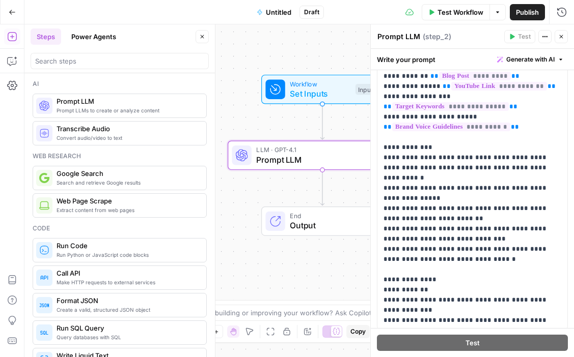
scroll to position [498, 0]
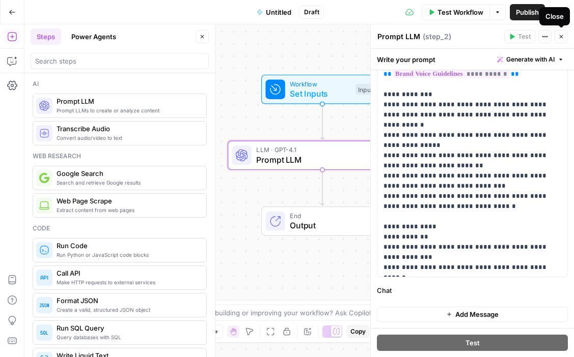
click at [562, 37] on icon "button" at bounding box center [561, 37] width 6 height 6
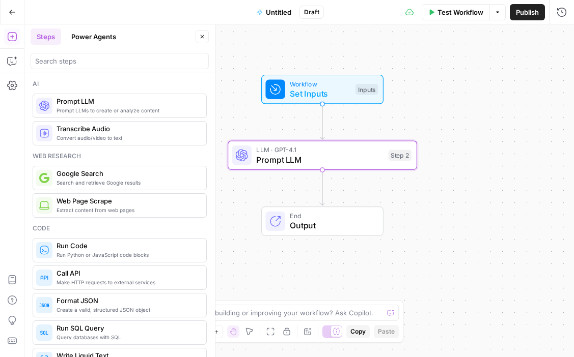
click at [448, 12] on span "Test Workflow" at bounding box center [460, 12] width 46 height 10
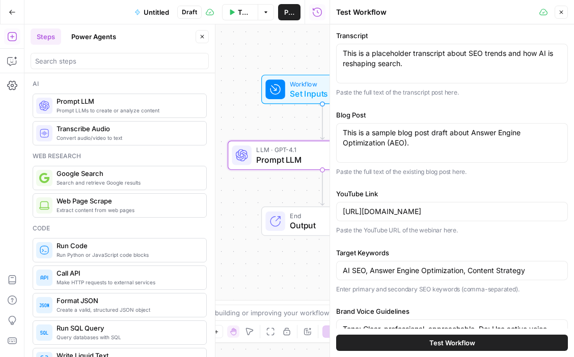
click at [433, 344] on span "Test Workflow" at bounding box center [452, 343] width 46 height 10
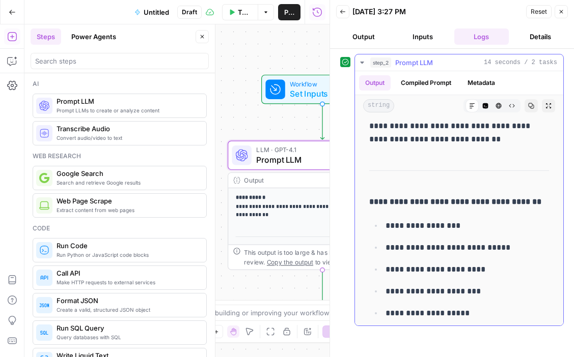
scroll to position [1466, 0]
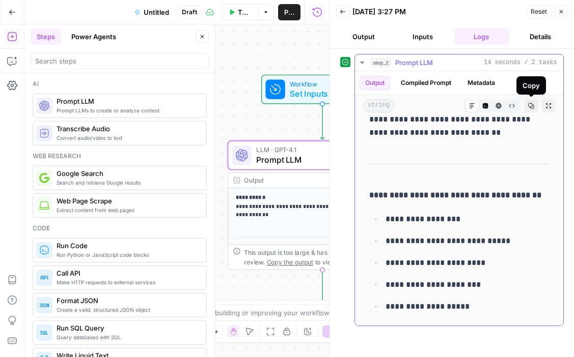
click at [534, 107] on button "Copy" at bounding box center [530, 105] width 13 height 13
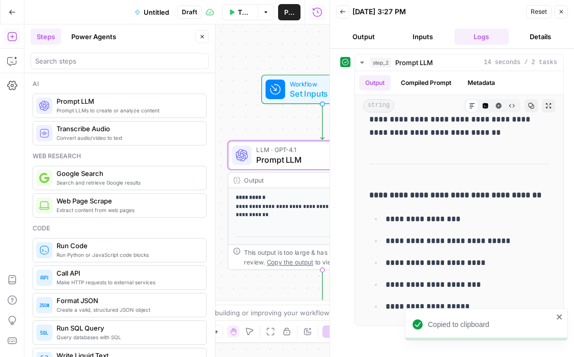
click at [560, 11] on icon "button" at bounding box center [561, 12] width 4 height 4
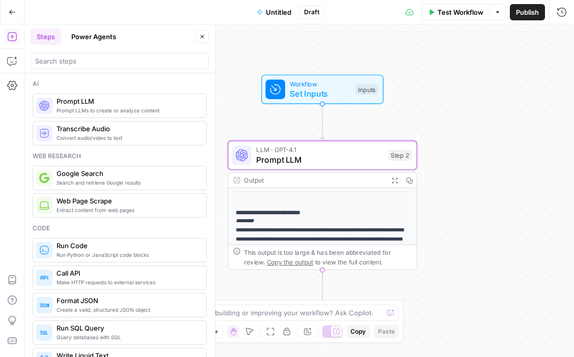
scroll to position [214, 0]
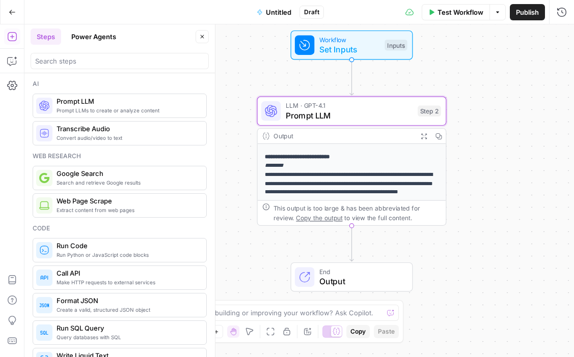
click at [96, 107] on span "Prompt LLMs to create or analyze content" at bounding box center [128, 110] width 142 height 8
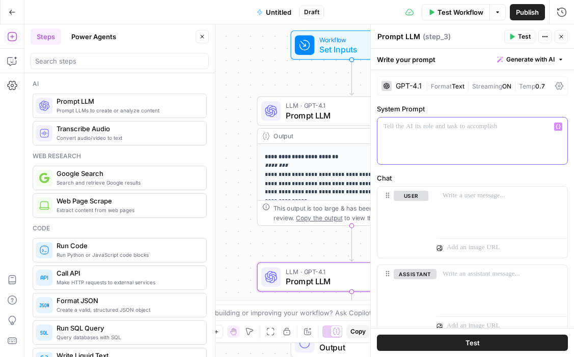
click at [445, 135] on div at bounding box center [472, 141] width 190 height 47
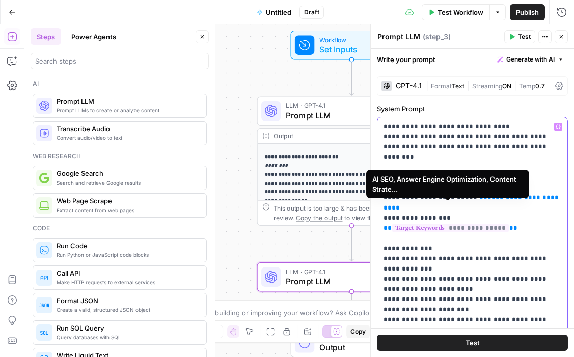
click at [502, 224] on span "**********" at bounding box center [450, 228] width 117 height 9
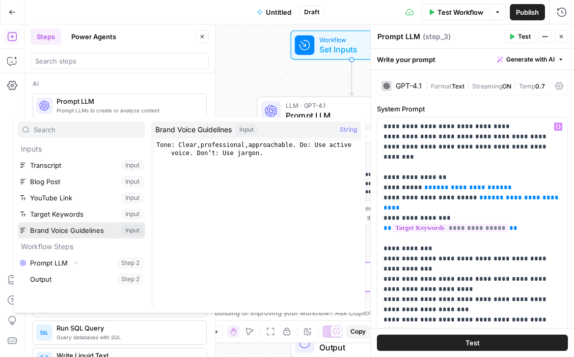
click at [65, 228] on button "Select variable Brand Voice Guidelines" at bounding box center [81, 230] width 127 height 16
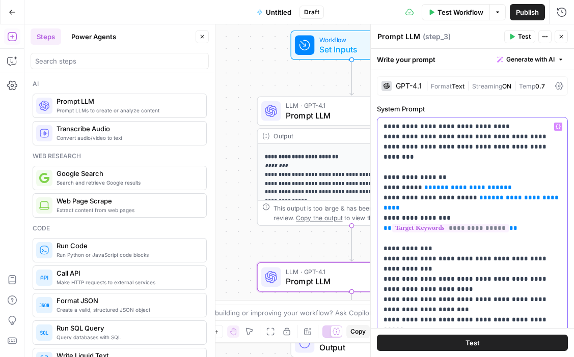
click at [480, 184] on span "**********" at bounding box center [467, 187] width 71 height 7
click at [424, 184] on span "**" at bounding box center [428, 187] width 8 height 7
click at [559, 126] on icon "button" at bounding box center [557, 126] width 5 height 5
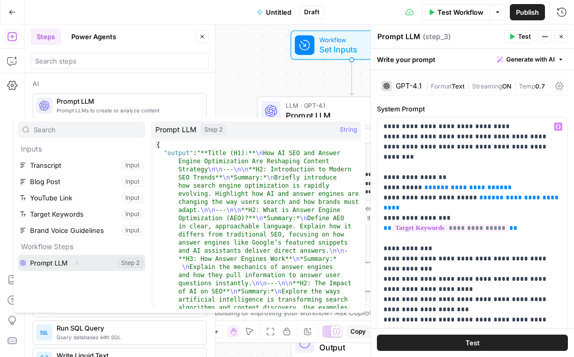
click at [130, 262] on button "Select variable Prompt LLM" at bounding box center [81, 263] width 127 height 16
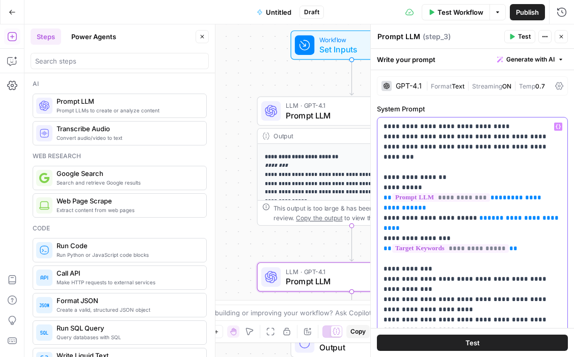
drag, startPoint x: 458, startPoint y: 188, endPoint x: 372, endPoint y: 192, distance: 85.6
click at [372, 192] on div "**********" at bounding box center [472, 190] width 204 height 333
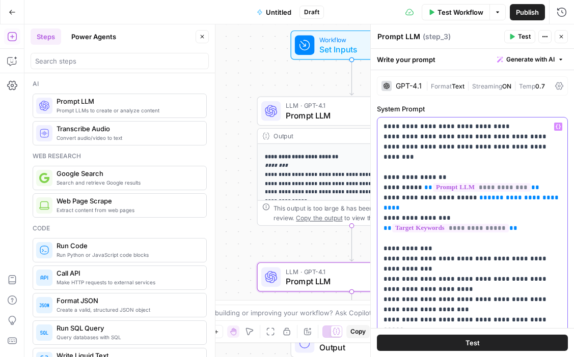
drag, startPoint x: 549, startPoint y: 187, endPoint x: 465, endPoint y: 186, distance: 84.5
click at [465, 186] on p "**********" at bounding box center [472, 259] width 178 height 275
click at [557, 129] on button "Variables Menu" at bounding box center [558, 127] width 8 height 8
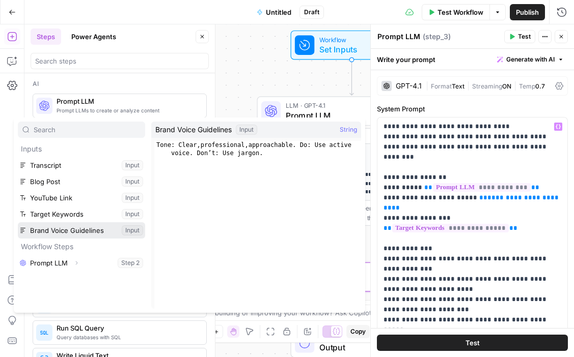
click at [47, 229] on button "Select variable Brand Voice Guidelines" at bounding box center [81, 230] width 127 height 16
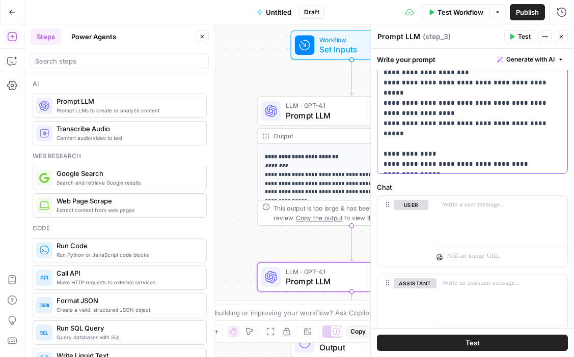
scroll to position [285, 0]
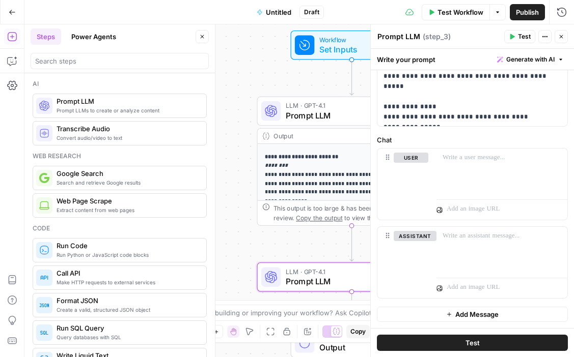
click at [410, 342] on button "Test" at bounding box center [472, 343] width 191 height 16
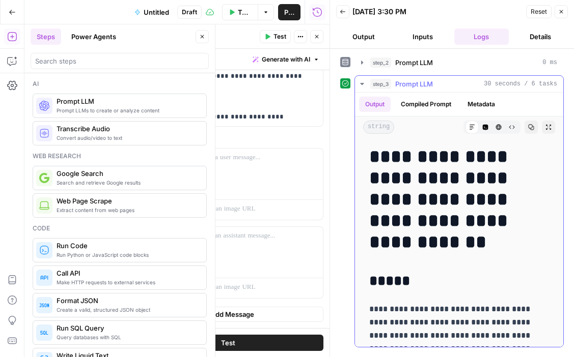
click at [532, 130] on icon "button" at bounding box center [531, 128] width 6 height 6
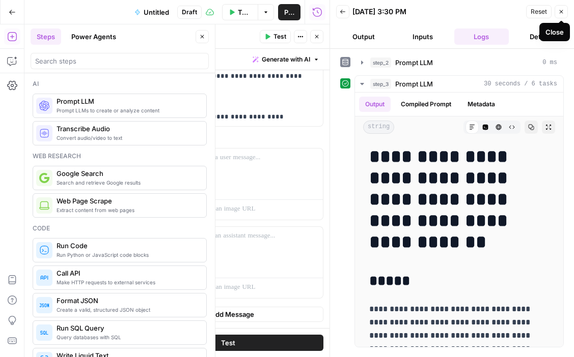
click at [560, 16] on button "Close" at bounding box center [560, 11] width 13 height 13
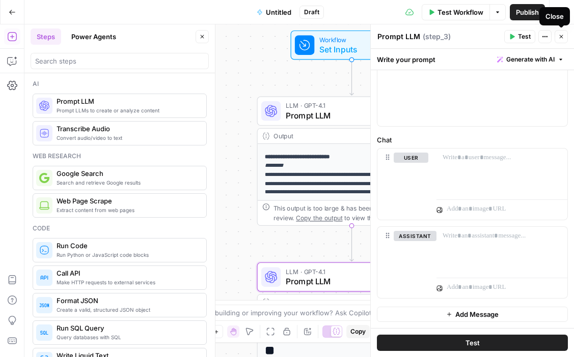
click at [558, 42] on button "Close" at bounding box center [560, 36] width 13 height 13
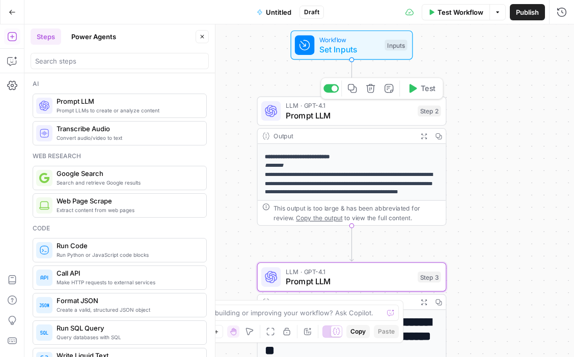
click at [364, 121] on span "Prompt LLM" at bounding box center [349, 115] width 127 height 12
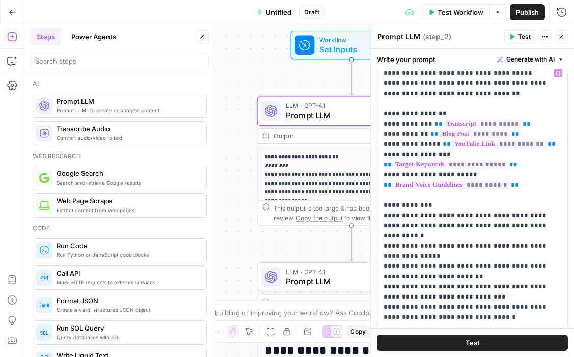
scroll to position [60, 0]
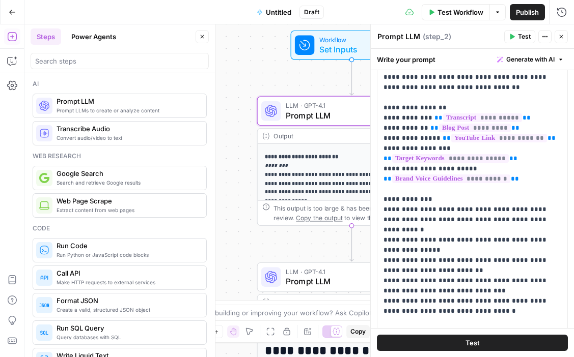
click at [558, 39] on icon "button" at bounding box center [561, 37] width 6 height 6
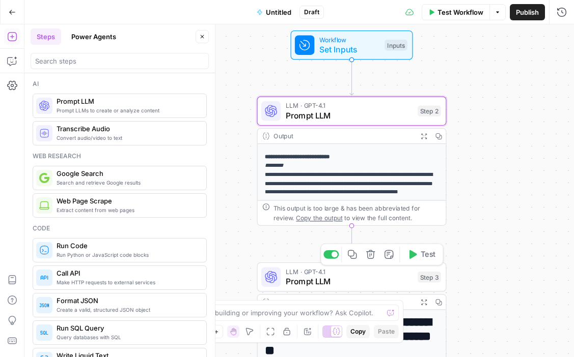
click at [336, 284] on span "Prompt LLM" at bounding box center [349, 281] width 127 height 12
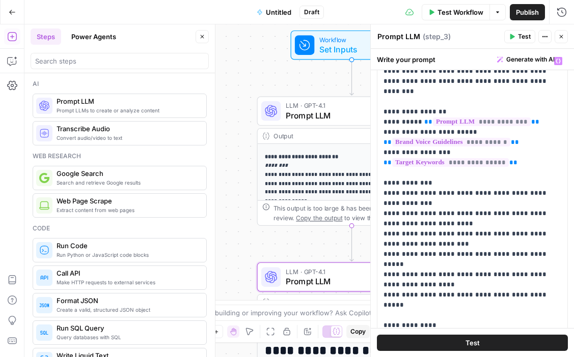
scroll to position [73, 0]
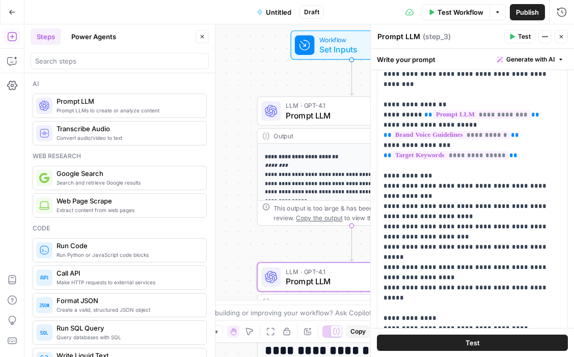
click at [559, 38] on icon "button" at bounding box center [561, 37] width 4 height 4
